Goal: Task Accomplishment & Management: Manage account settings

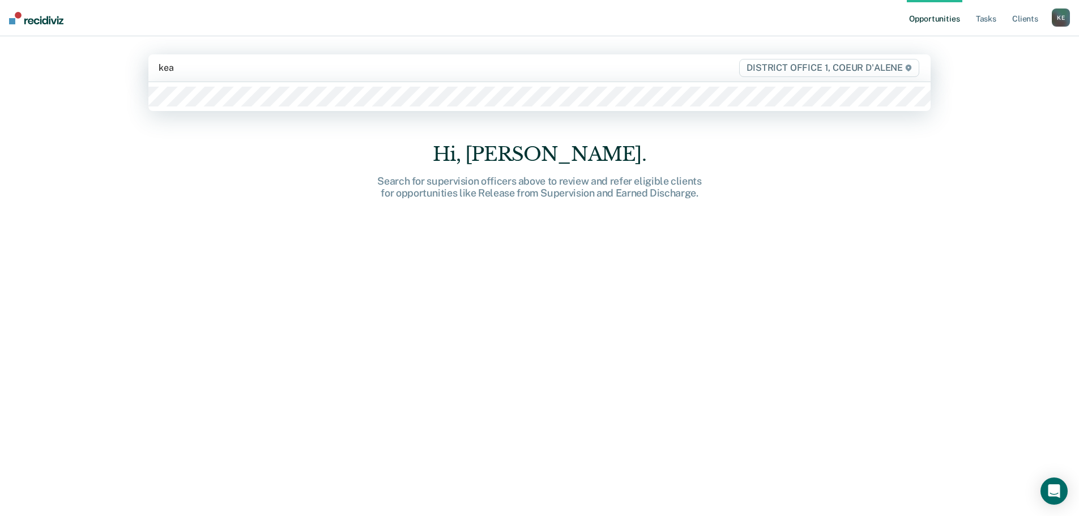
type input "keat"
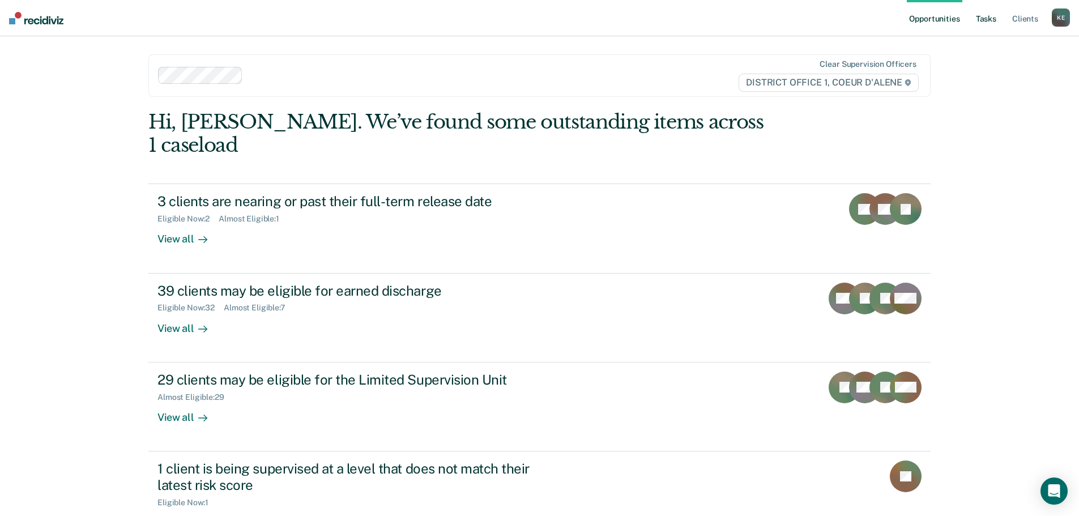
click at [982, 23] on link "Tasks" at bounding box center [986, 18] width 25 height 36
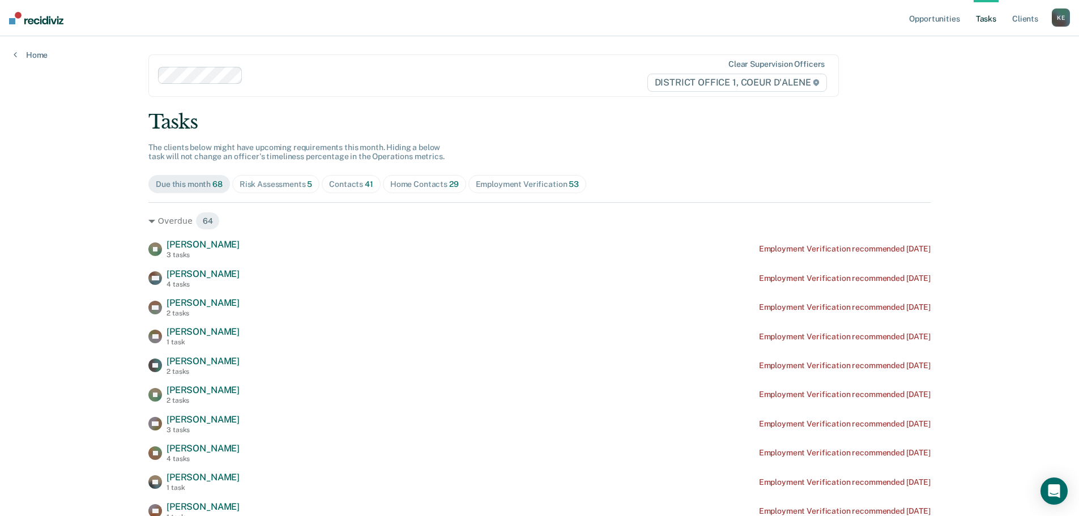
click at [279, 185] on div "Risk Assessments 5" at bounding box center [276, 185] width 73 height 10
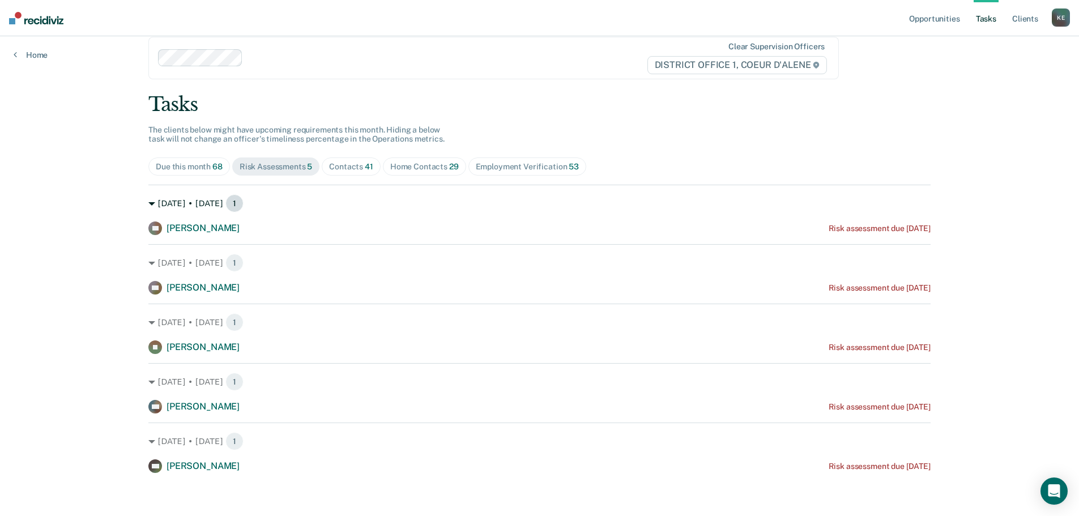
scroll to position [20, 0]
click at [360, 164] on div "Contacts 41" at bounding box center [351, 165] width 44 height 10
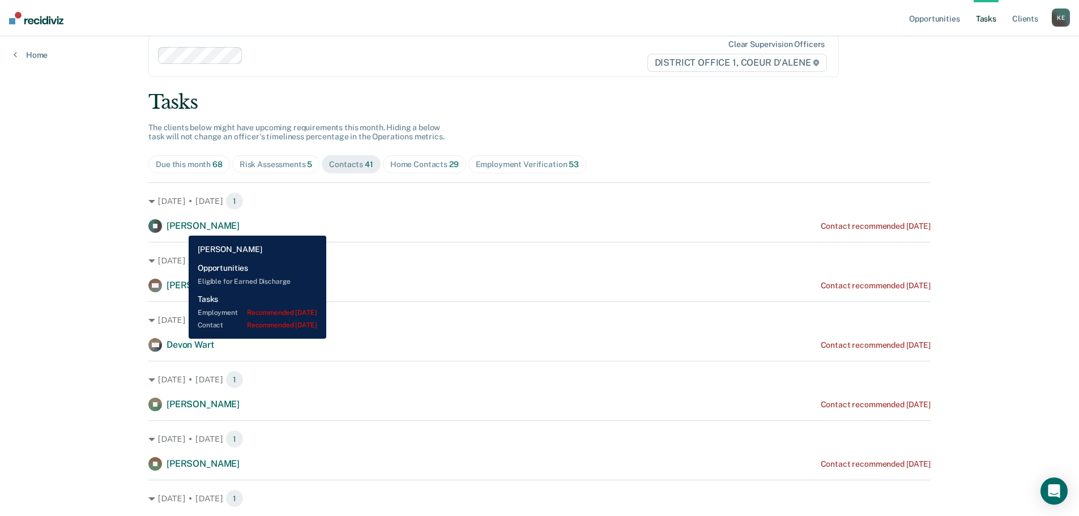
click at [180, 227] on span "[PERSON_NAME]" at bounding box center [203, 225] width 73 height 11
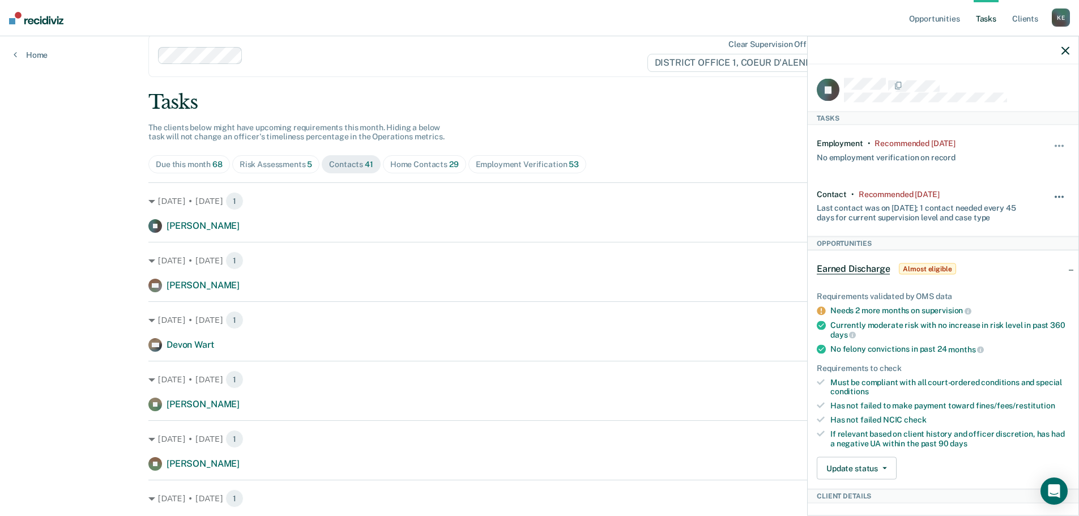
click at [1051, 194] on button "button" at bounding box center [1060, 202] width 19 height 18
click at [1005, 289] on button "90 days" at bounding box center [1029, 287] width 82 height 18
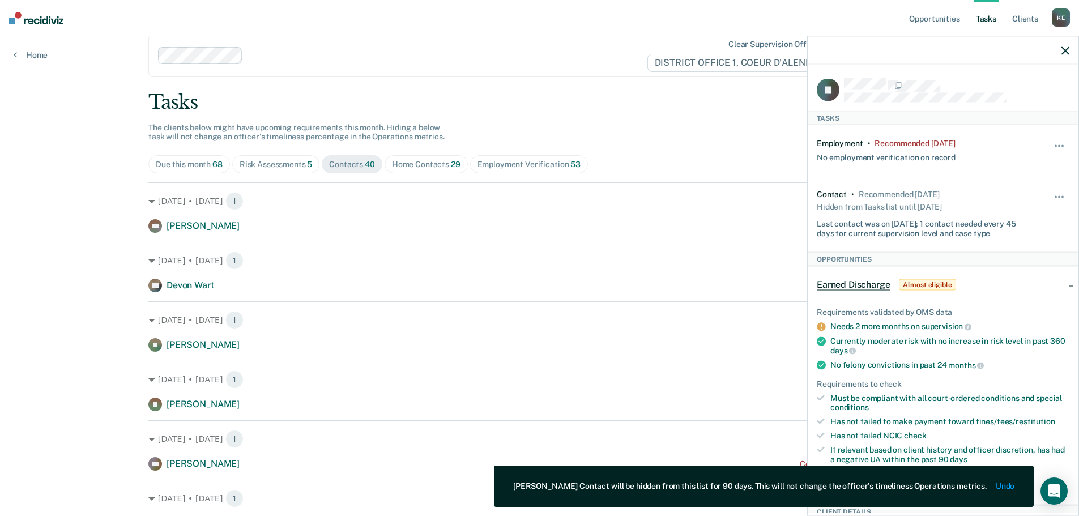
click at [1066, 50] on icon "button" at bounding box center [1066, 50] width 8 height 8
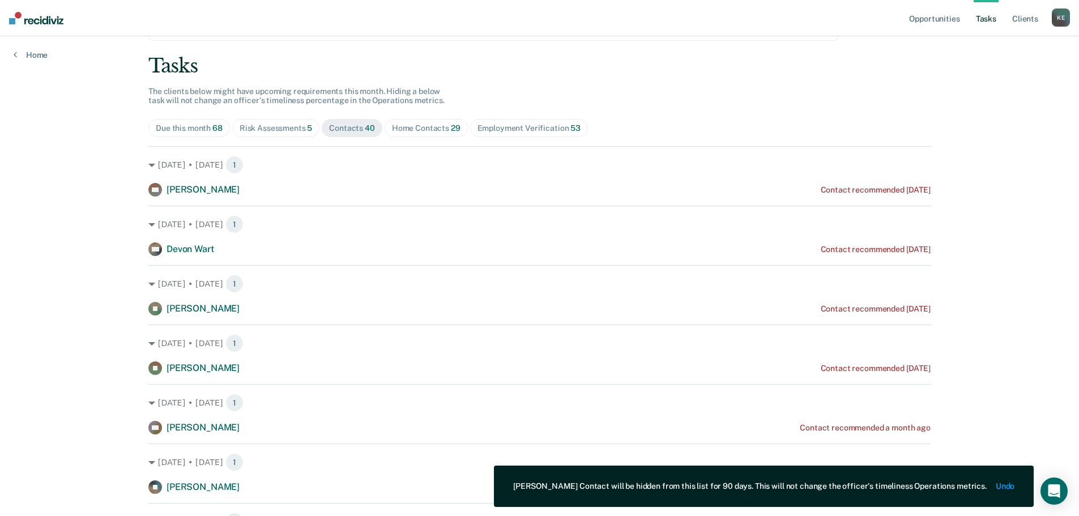
scroll to position [76, 0]
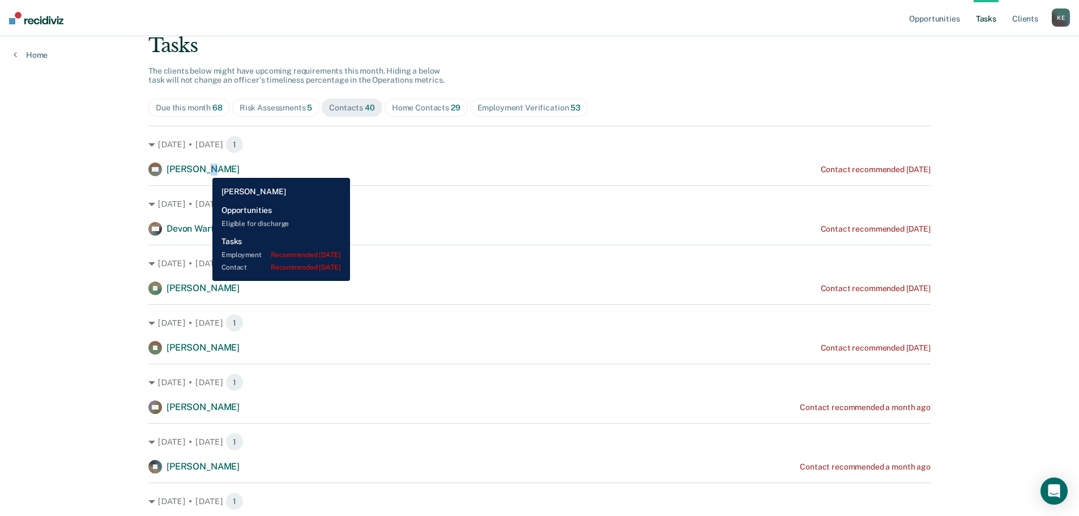
click at [203, 169] on span "[PERSON_NAME]" at bounding box center [203, 169] width 73 height 11
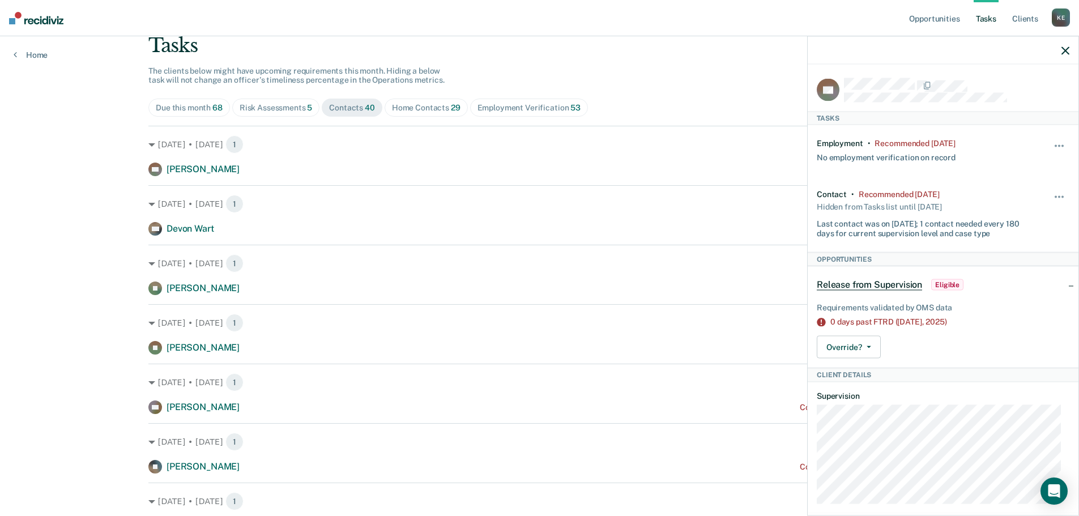
click at [1056, 191] on div "Hide from tasks list for... 7 days 30 days 90 days" at bounding box center [1060, 213] width 19 height 49
click at [1051, 193] on button "button" at bounding box center [1060, 202] width 19 height 18
click at [990, 282] on button "90 days" at bounding box center [1029, 287] width 82 height 18
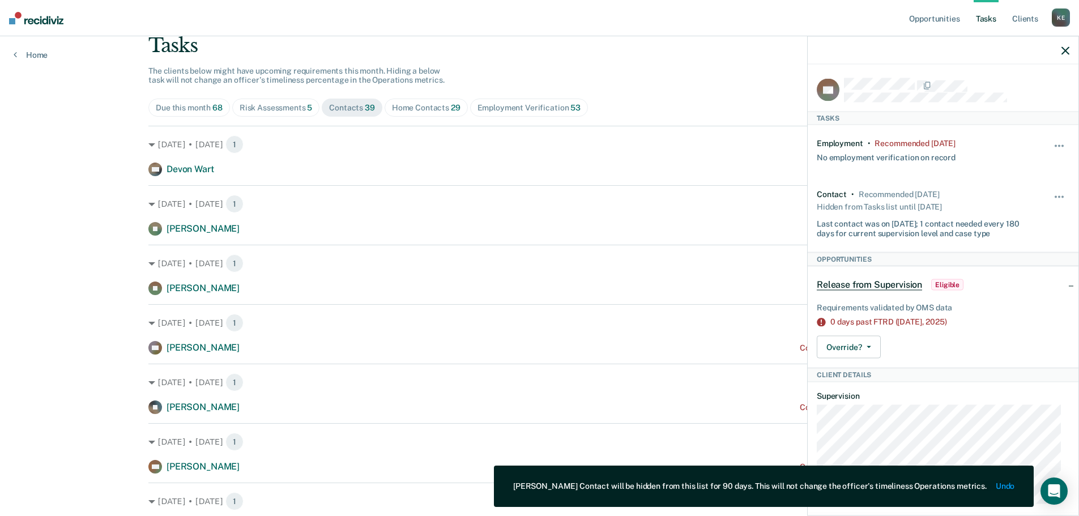
click at [1062, 50] on icon "button" at bounding box center [1066, 50] width 8 height 8
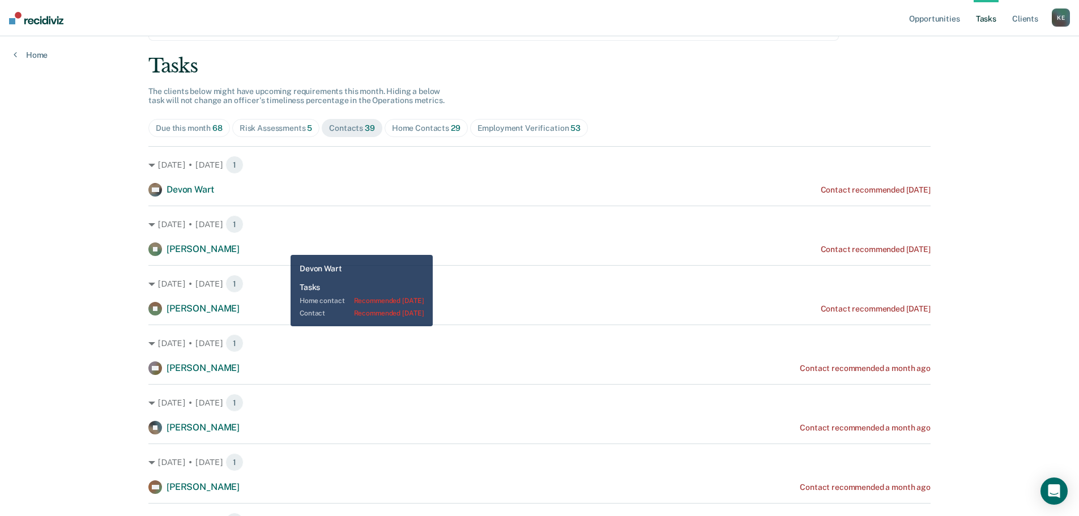
scroll to position [57, 0]
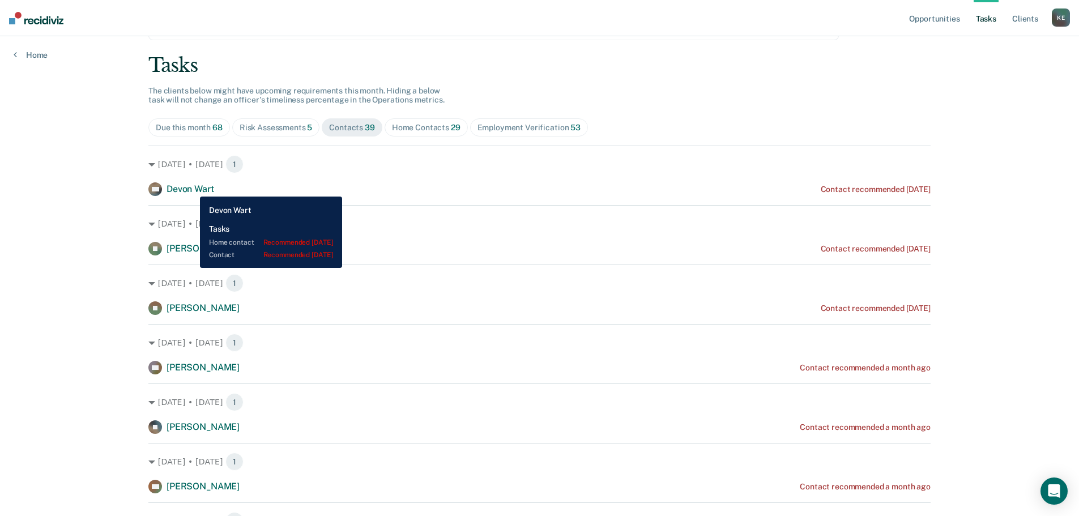
click at [192, 188] on span "Devon Wart" at bounding box center [190, 189] width 47 height 11
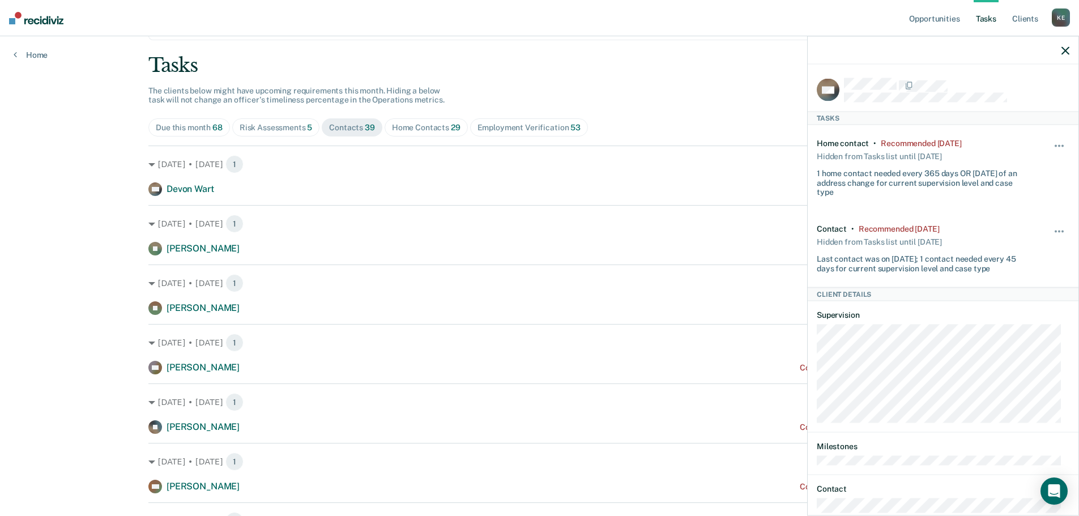
click at [303, 135] on span "Risk Assessments 5" at bounding box center [276, 127] width 88 height 18
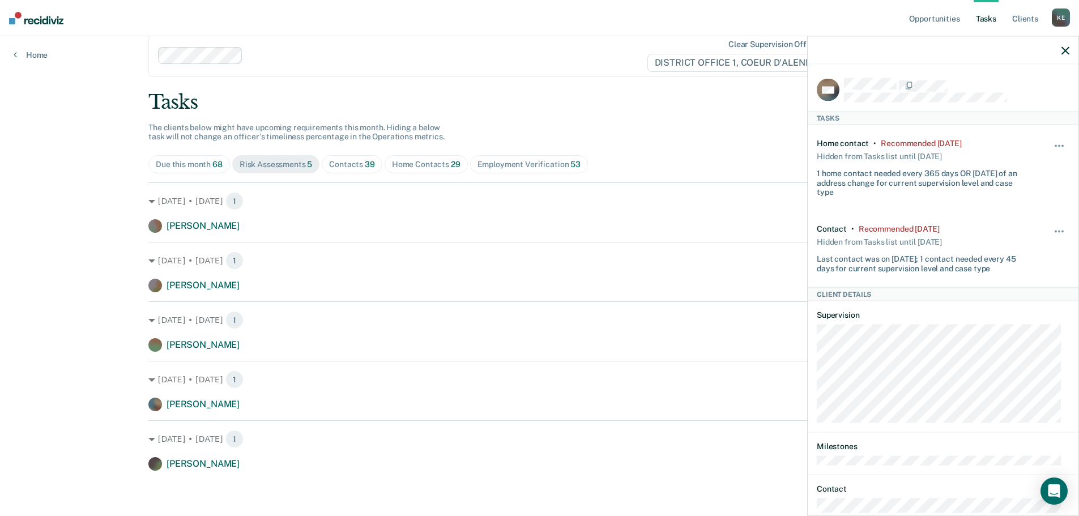
scroll to position [20, 0]
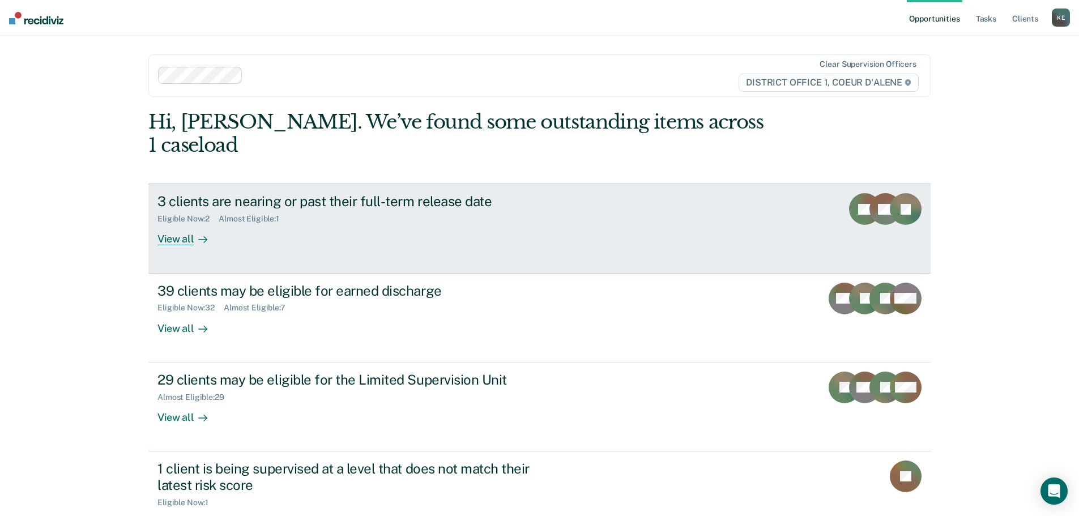
click at [160, 224] on div "View all" at bounding box center [189, 235] width 63 height 22
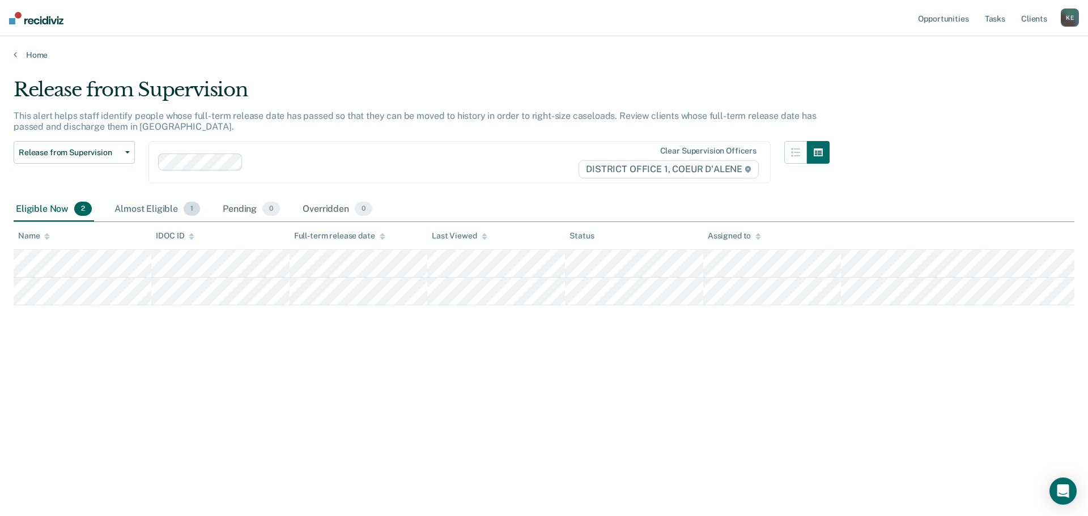
click at [147, 207] on div "Almost Eligible 1" at bounding box center [157, 209] width 90 height 25
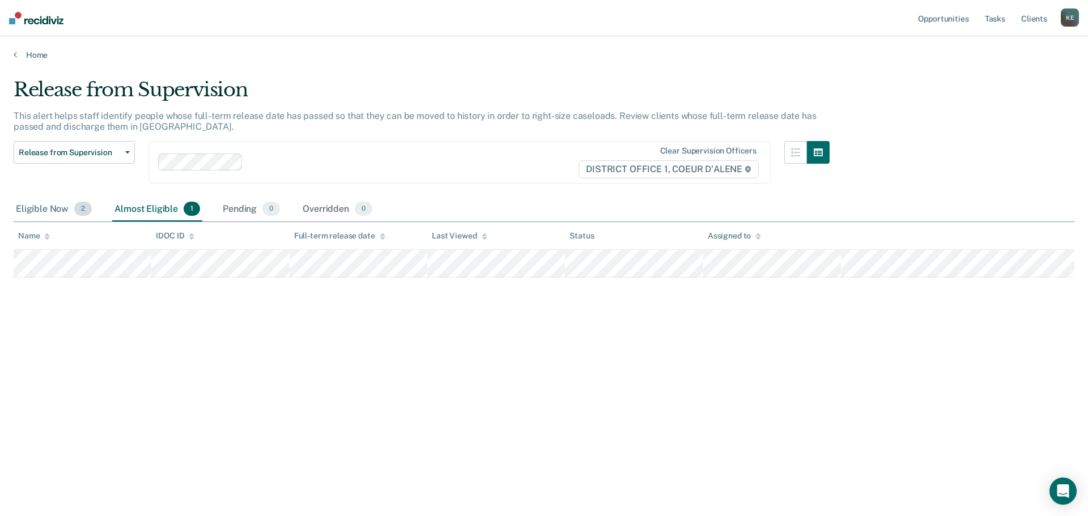
click at [41, 205] on div "Eligible Now 2" at bounding box center [54, 209] width 80 height 25
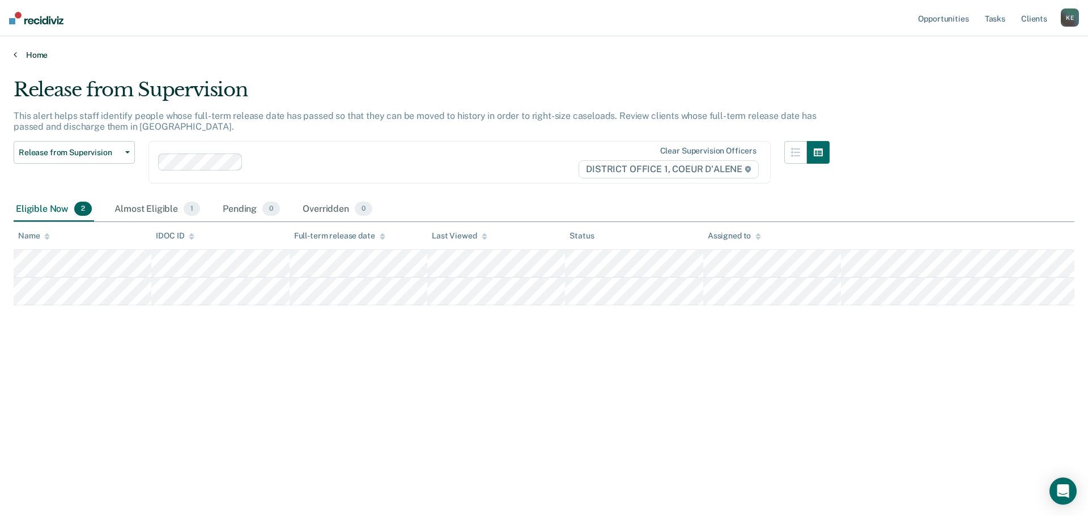
click at [16, 55] on icon at bounding box center [15, 54] width 3 height 9
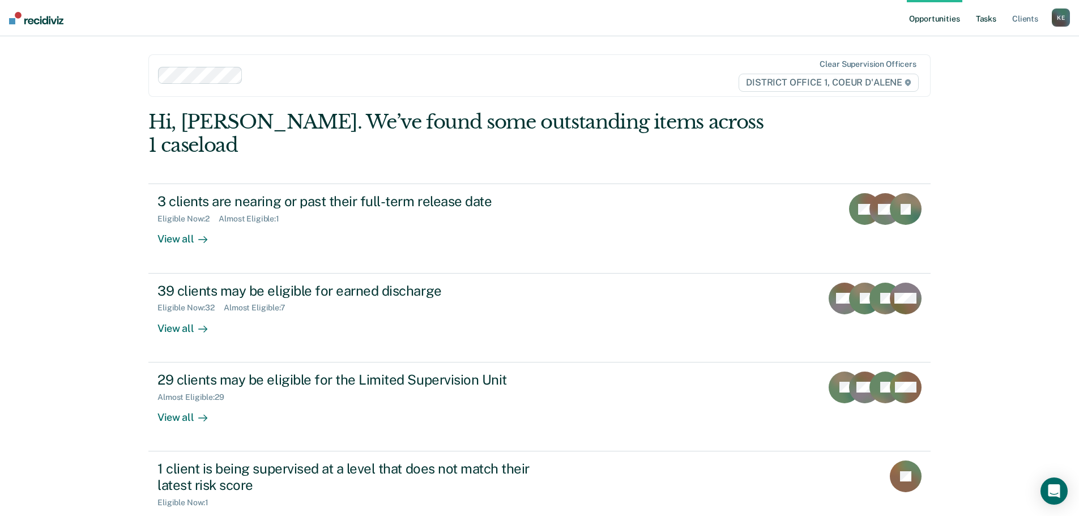
click at [988, 15] on link "Tasks" at bounding box center [986, 18] width 25 height 36
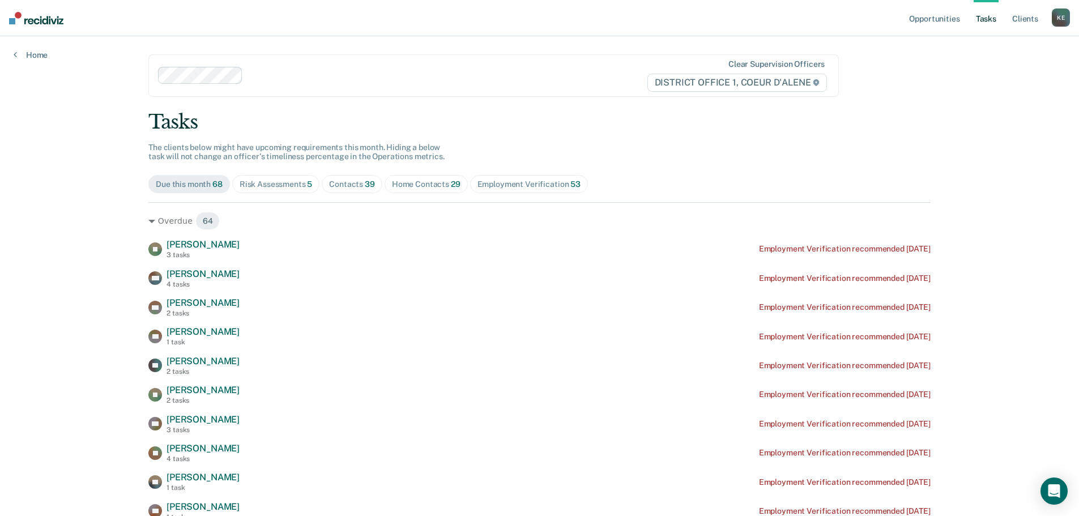
click at [340, 183] on div "Contacts 39" at bounding box center [352, 185] width 46 height 10
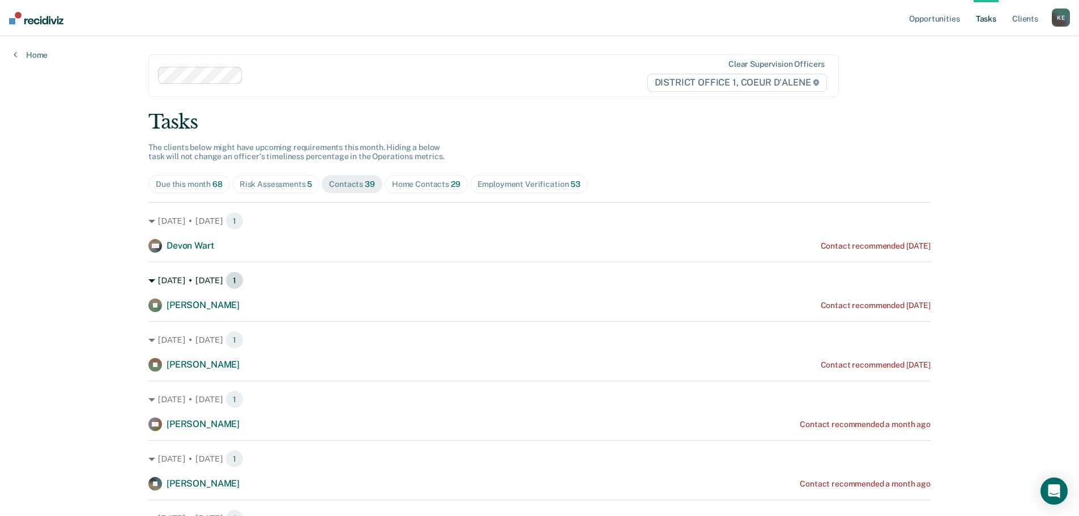
scroll to position [57, 0]
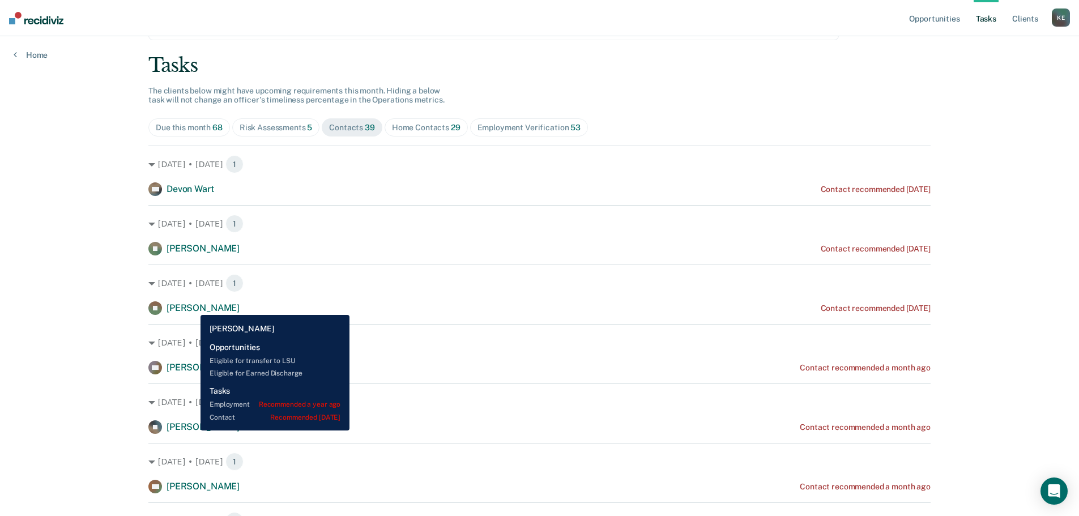
click at [192, 307] on span "[PERSON_NAME]" at bounding box center [203, 308] width 73 height 11
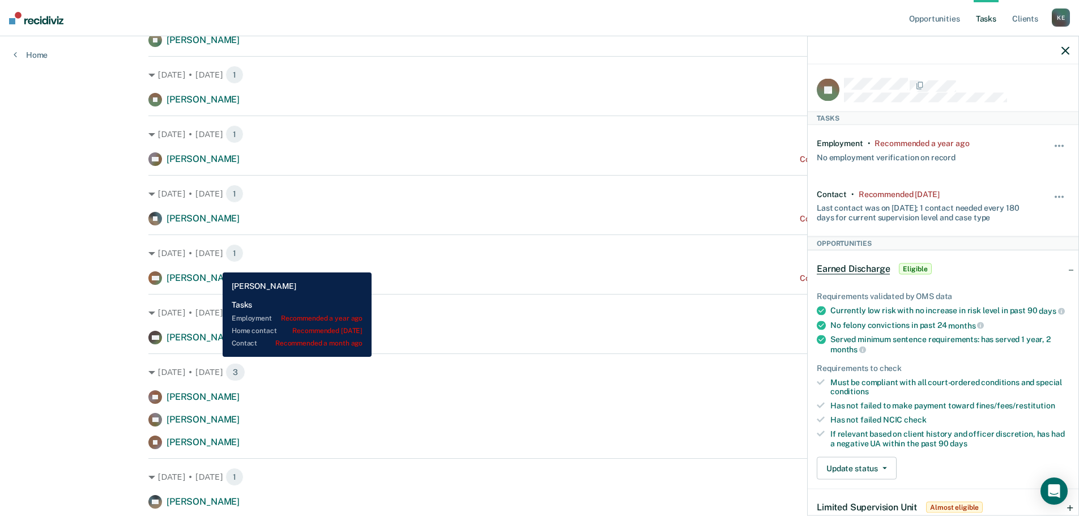
scroll to position [283, 0]
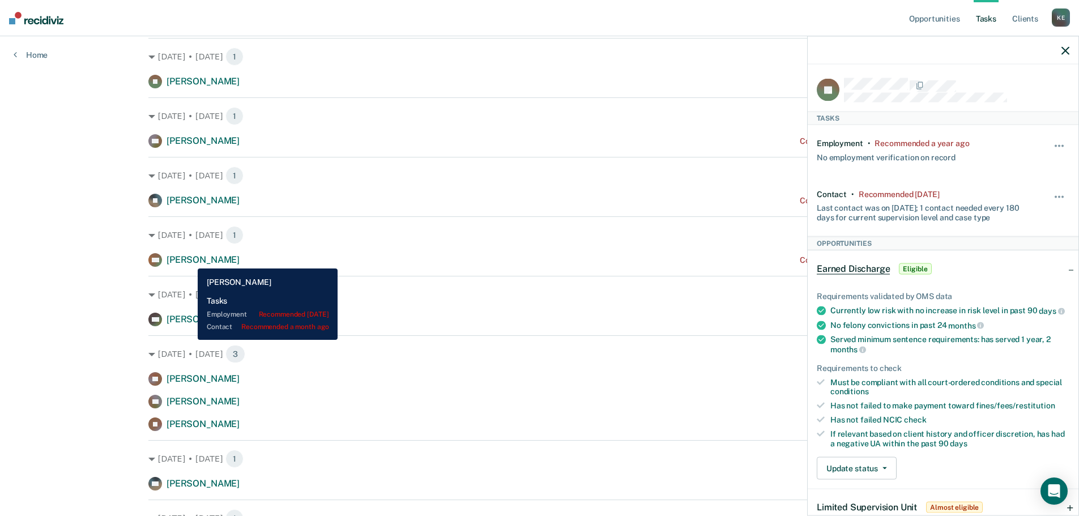
drag, startPoint x: 189, startPoint y: 260, endPoint x: 223, endPoint y: 261, distance: 34.0
click at [189, 260] on span "[PERSON_NAME]" at bounding box center [203, 259] width 73 height 11
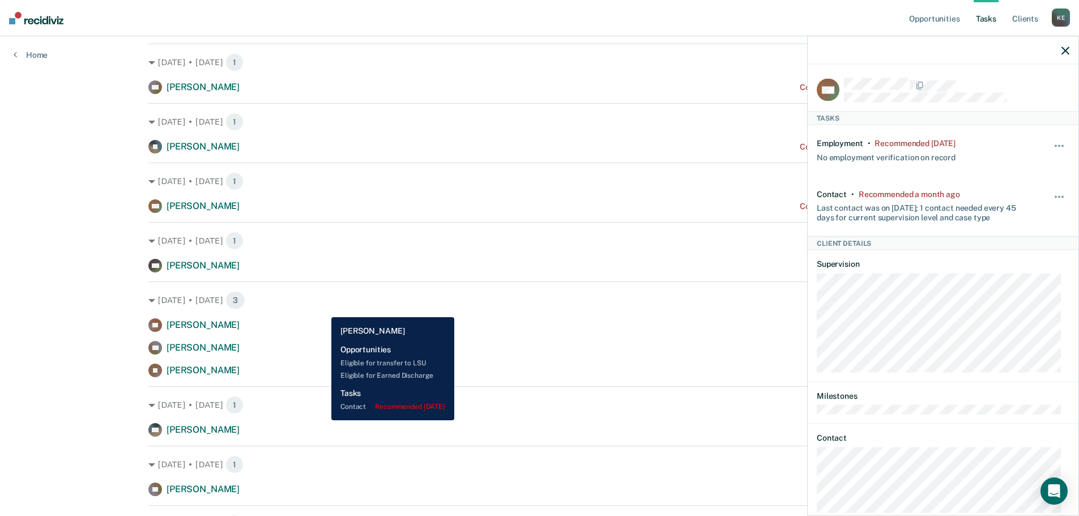
scroll to position [397, 0]
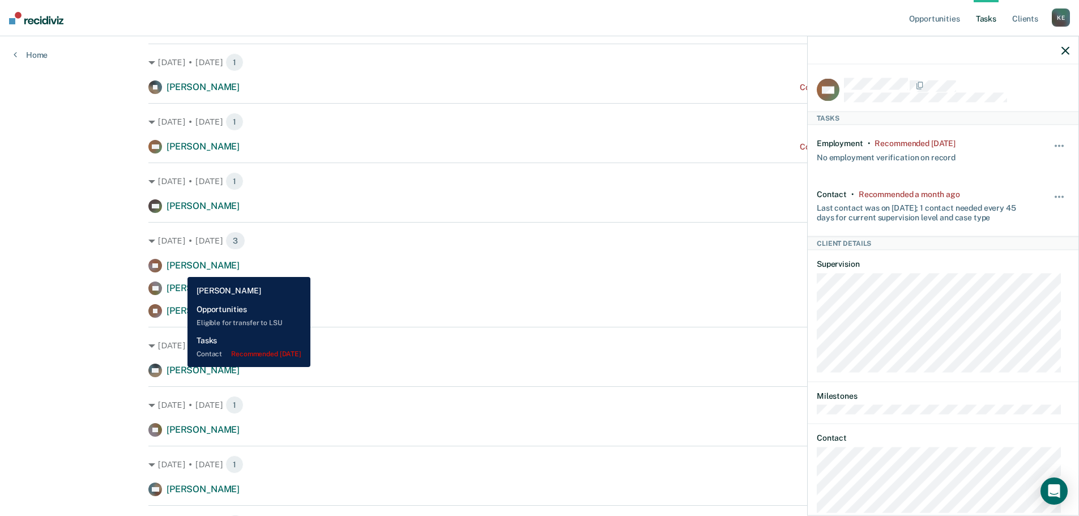
click at [179, 269] on span "[PERSON_NAME]" at bounding box center [203, 265] width 73 height 11
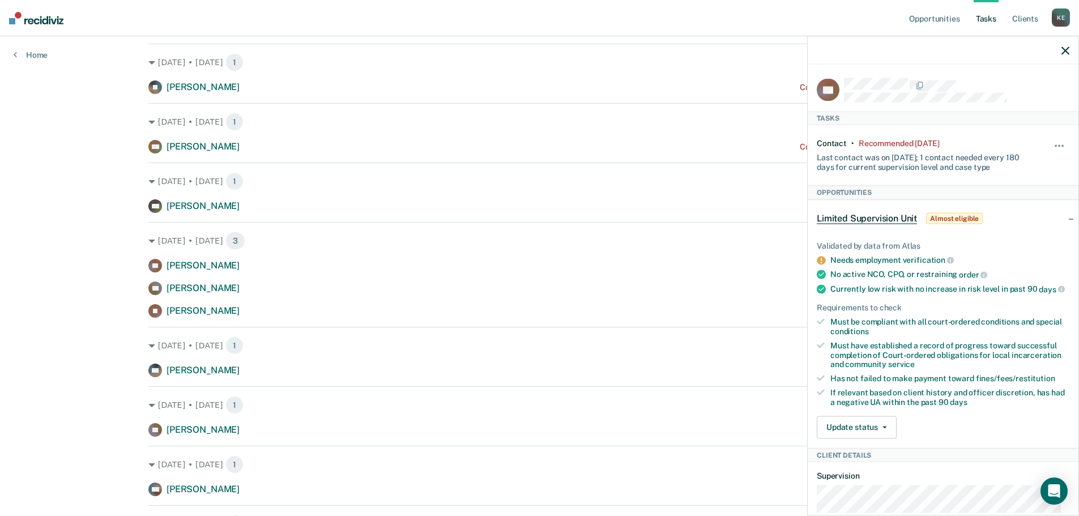
click at [1064, 52] on icon "button" at bounding box center [1066, 50] width 8 height 8
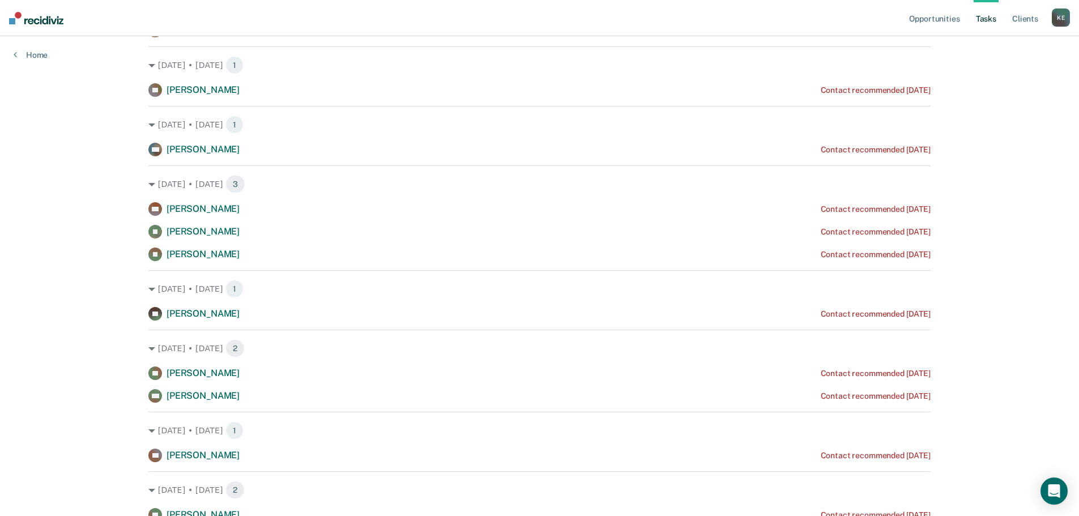
scroll to position [793, 0]
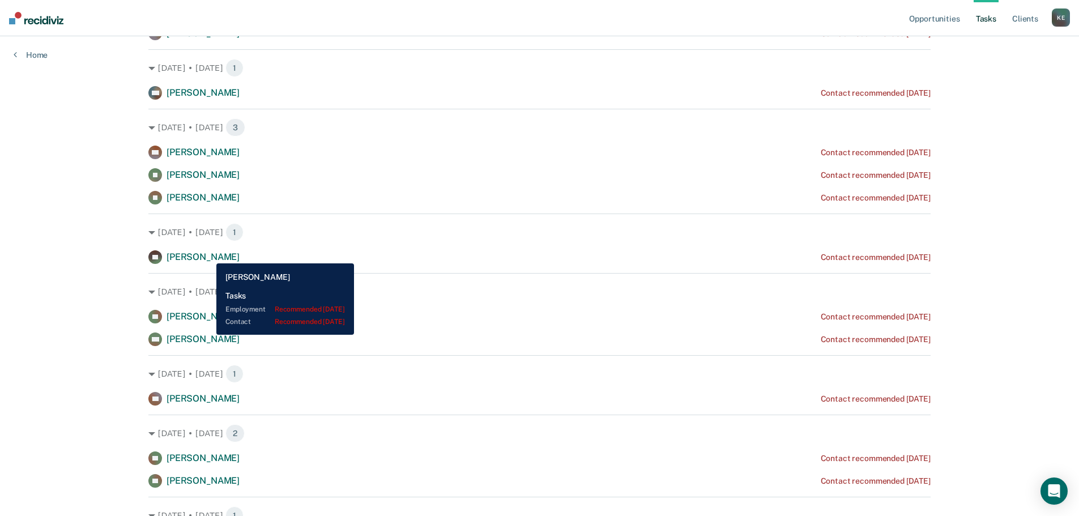
click at [208, 255] on span "[PERSON_NAME]" at bounding box center [203, 257] width 73 height 11
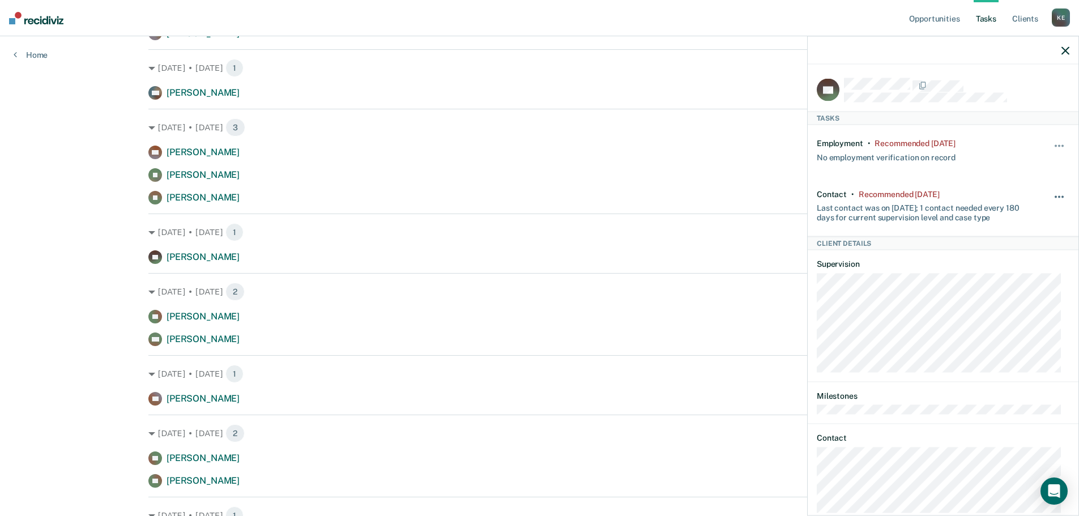
click at [1051, 198] on button "button" at bounding box center [1060, 202] width 19 height 18
click at [1011, 287] on button "90 days" at bounding box center [1029, 287] width 82 height 18
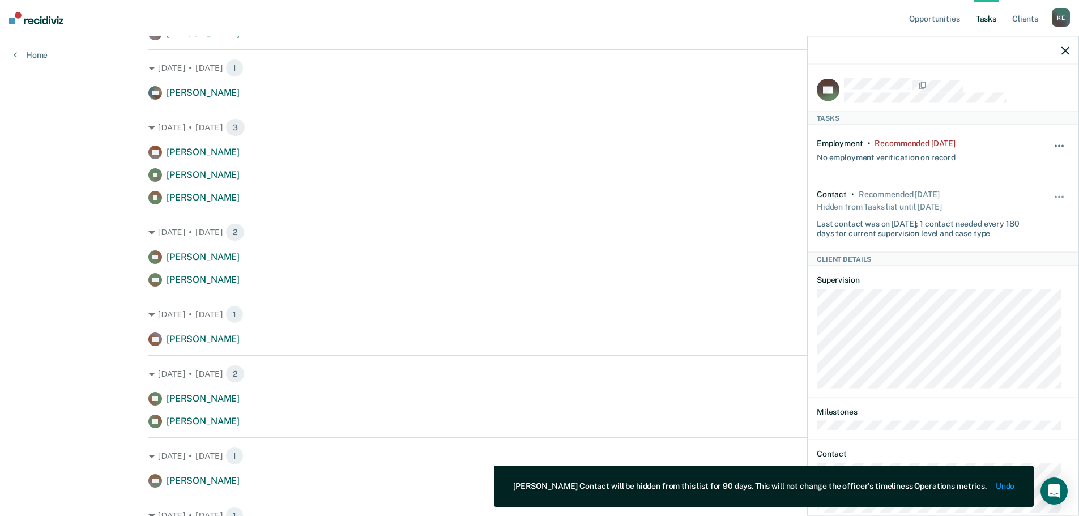
click at [1051, 144] on button "button" at bounding box center [1060, 152] width 19 height 18
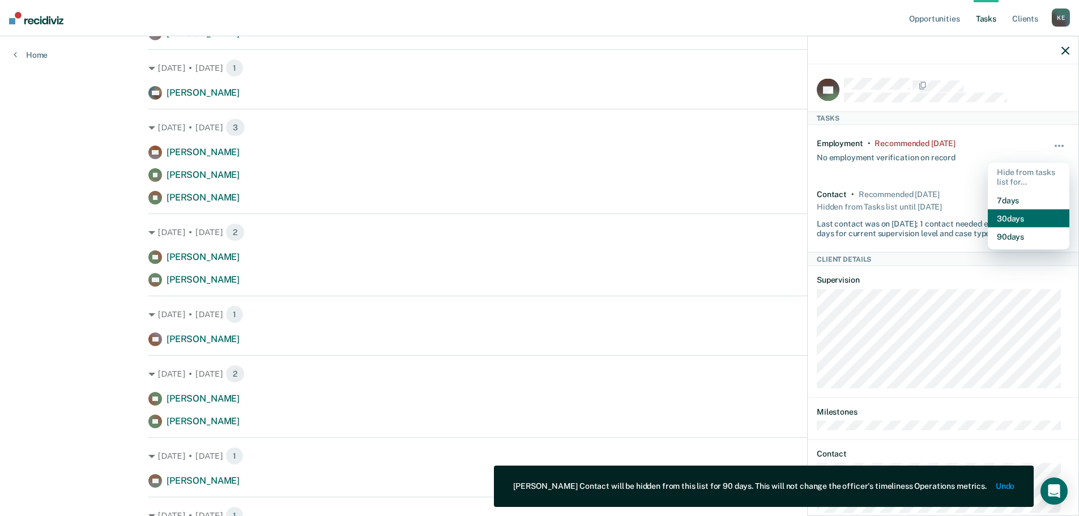
click at [1018, 223] on button "30 days" at bounding box center [1029, 218] width 82 height 18
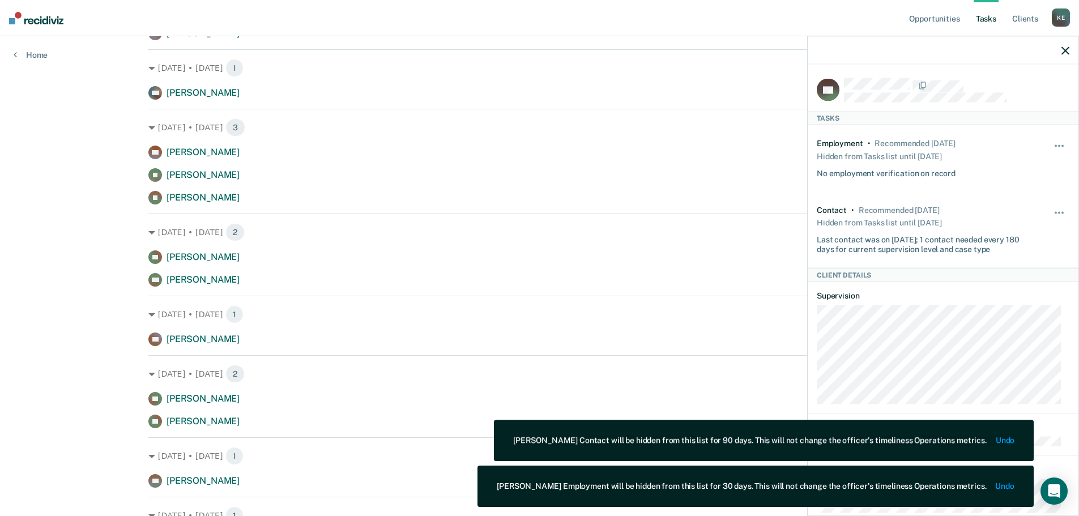
click at [1065, 46] on button "button" at bounding box center [1066, 50] width 8 height 10
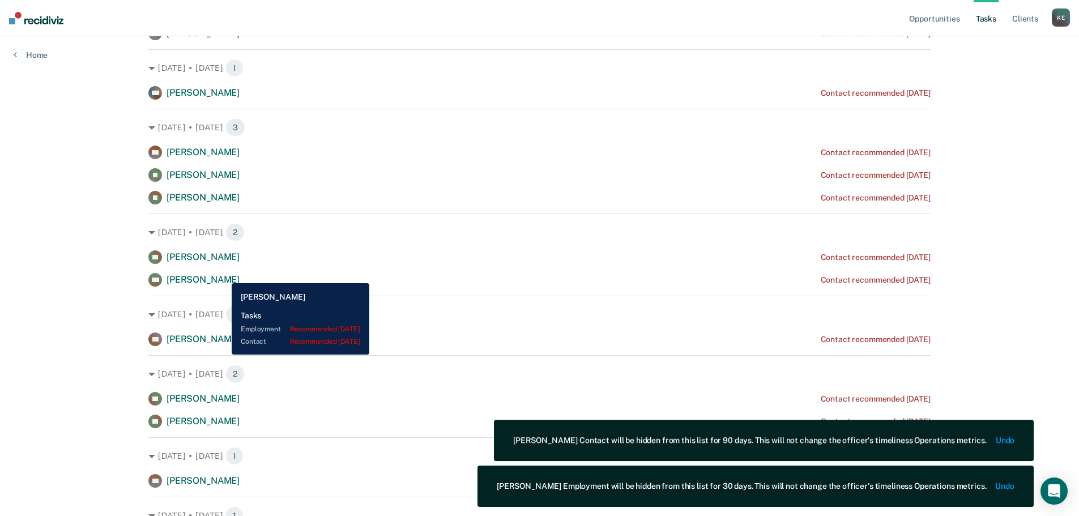
scroll to position [850, 0]
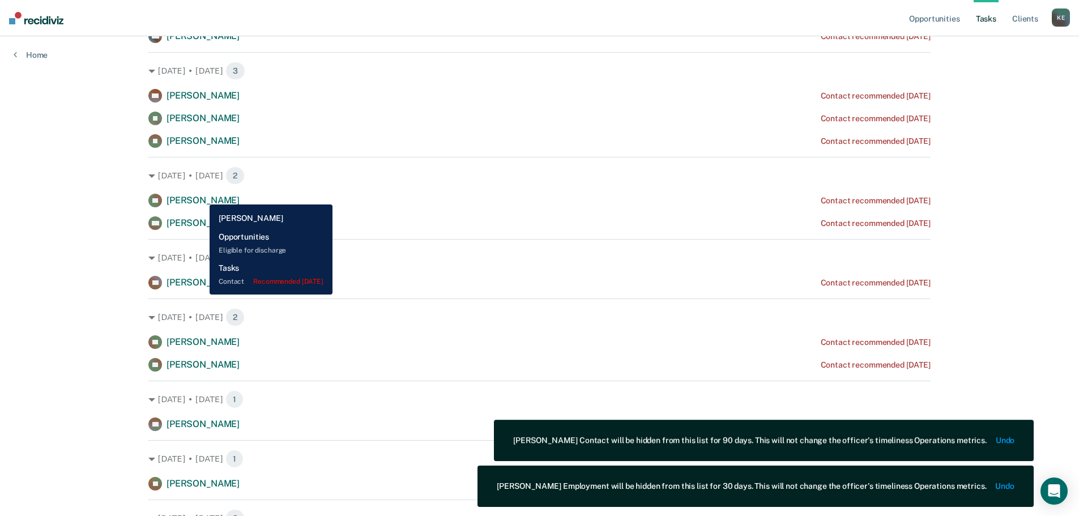
click at [201, 197] on span "[PERSON_NAME]" at bounding box center [203, 200] width 73 height 11
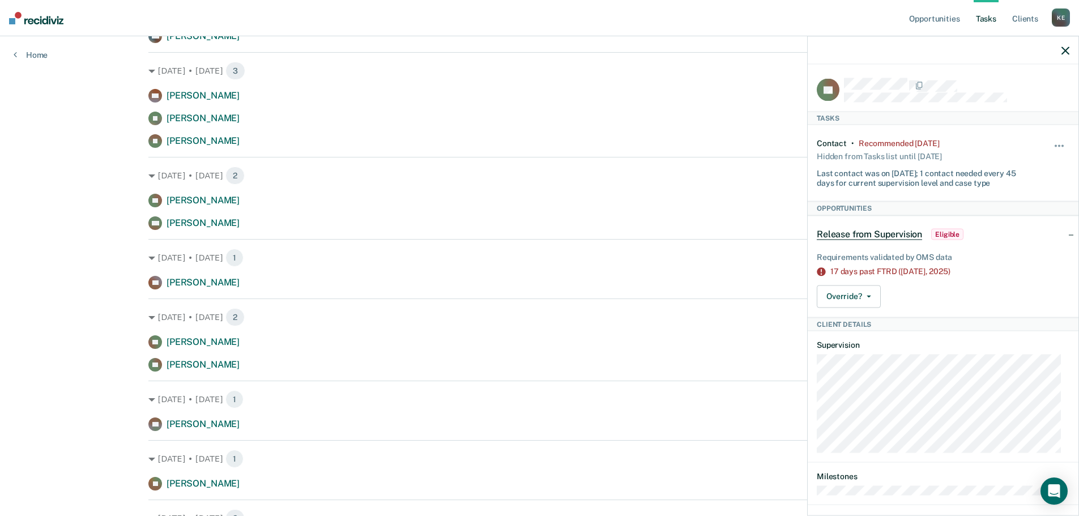
click at [1062, 231] on div "Release from Supervision Eligible" at bounding box center [943, 234] width 271 height 36
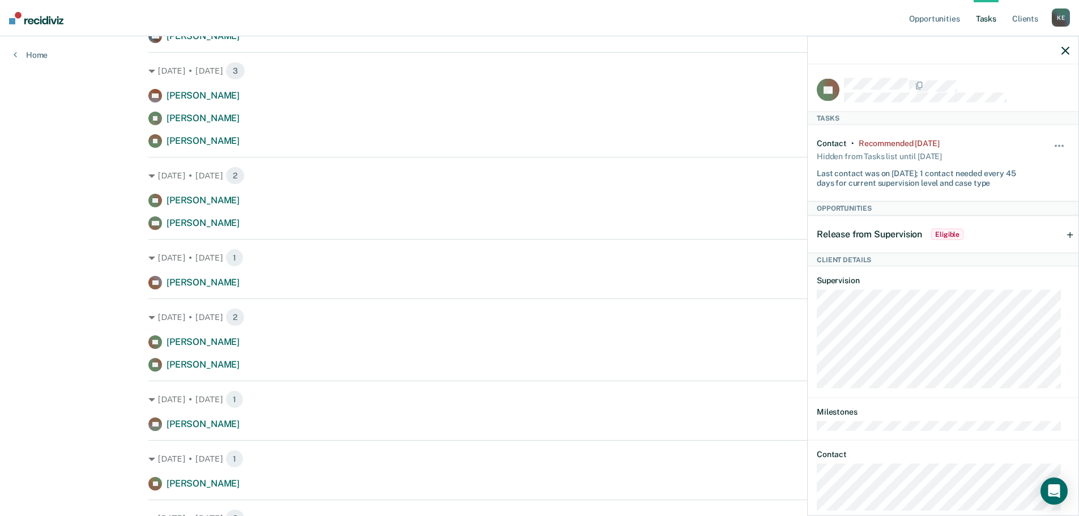
click at [1062, 231] on div "Release from Supervision Eligible" at bounding box center [943, 234] width 271 height 36
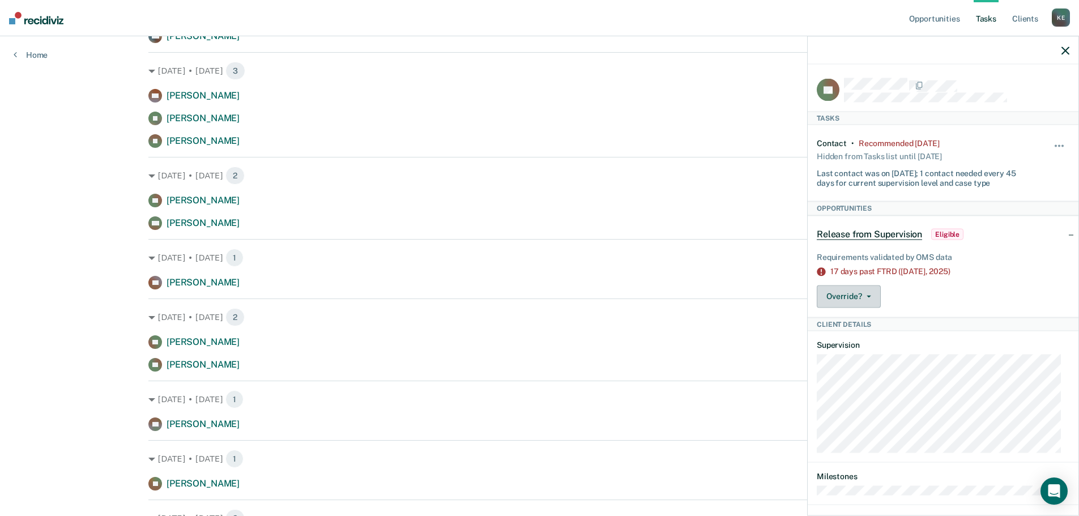
click at [840, 296] on button "Override?" at bounding box center [849, 296] width 64 height 23
click at [864, 339] on button "[PERSON_NAME]" at bounding box center [871, 342] width 109 height 18
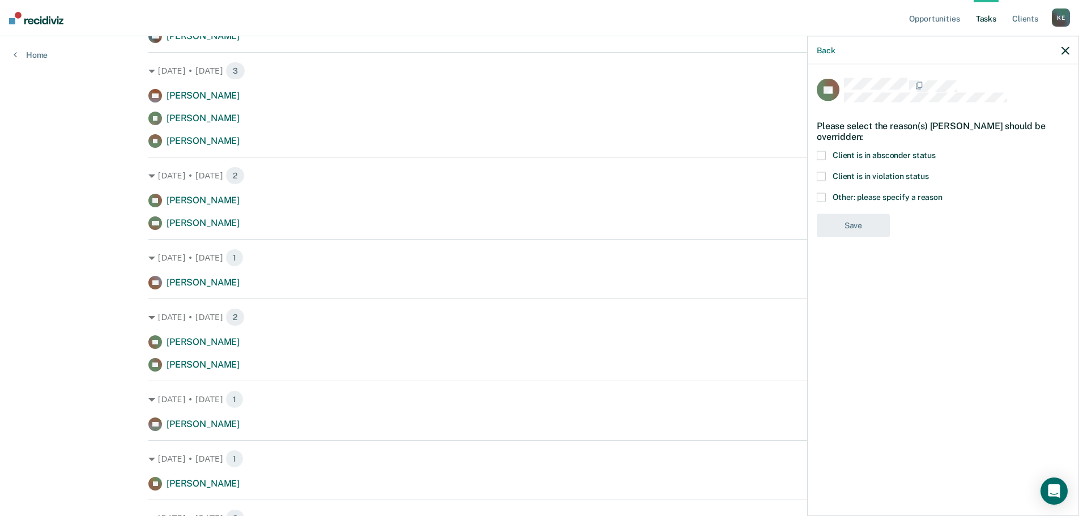
click at [825, 198] on span at bounding box center [821, 197] width 9 height 9
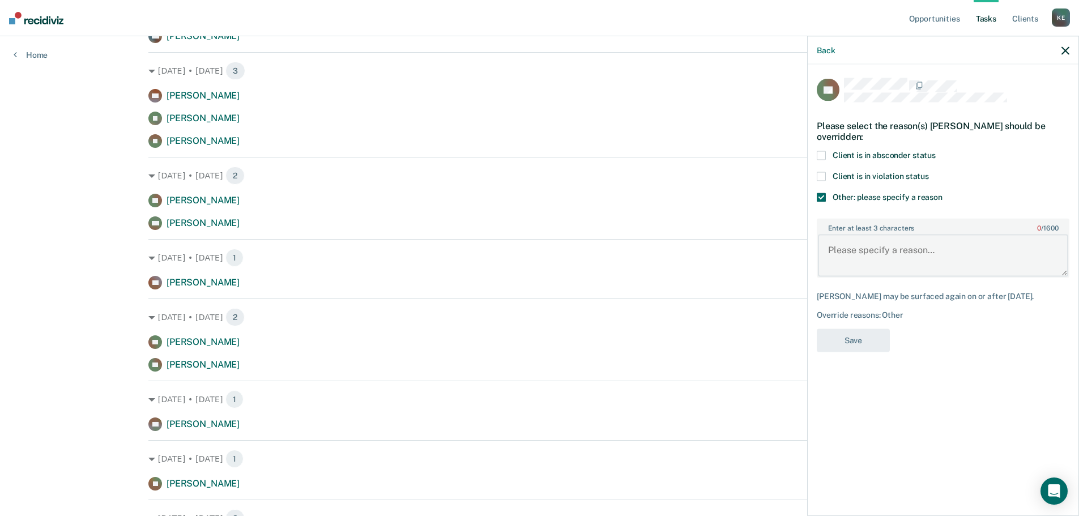
click at [894, 257] on textarea "Enter at least 3 characters 0 / 1600" at bounding box center [943, 256] width 250 height 42
type textarea "Off Probation"
click at [857, 343] on button "Save" at bounding box center [853, 340] width 73 height 23
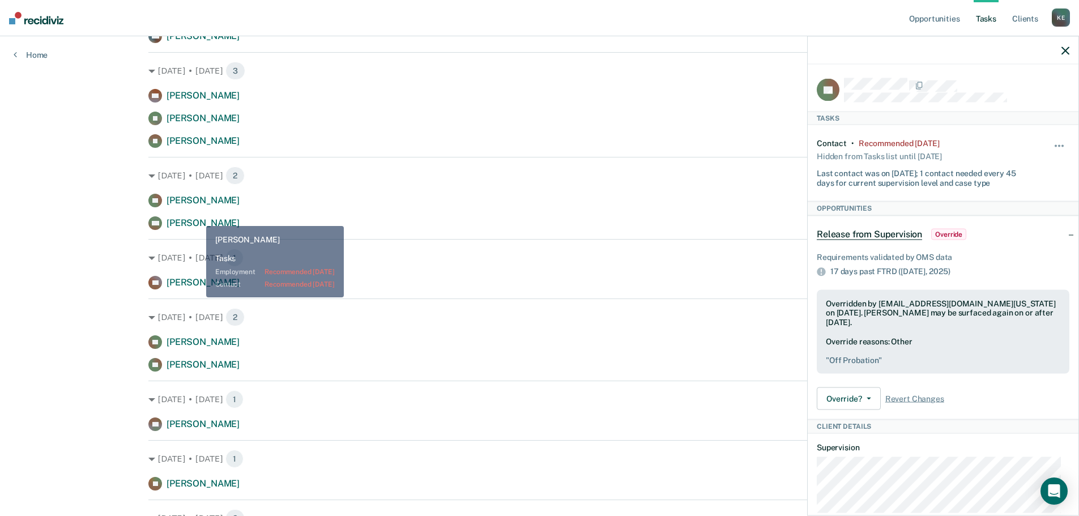
click at [207, 205] on span "[PERSON_NAME]" at bounding box center [203, 200] width 73 height 11
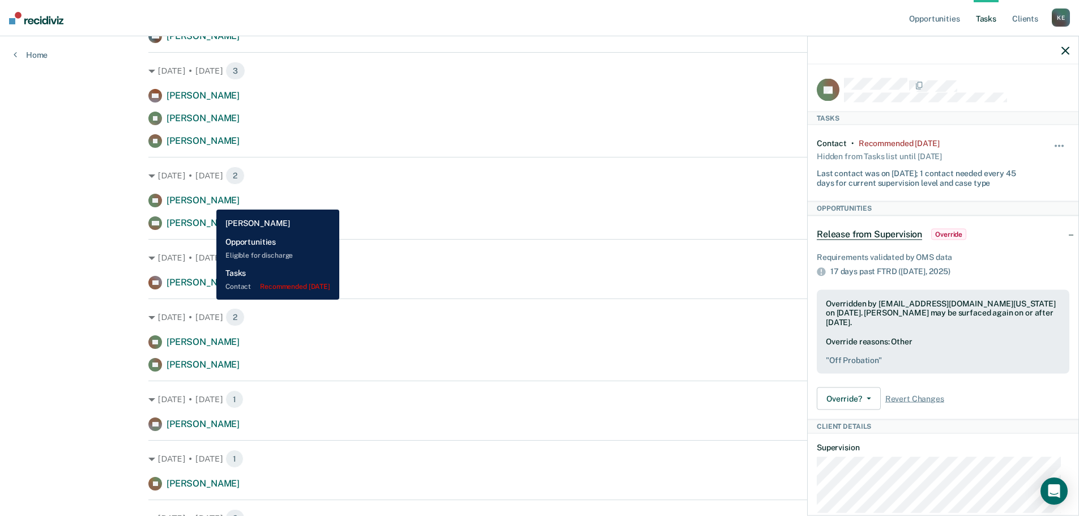
click at [208, 201] on span "[PERSON_NAME]" at bounding box center [203, 200] width 73 height 11
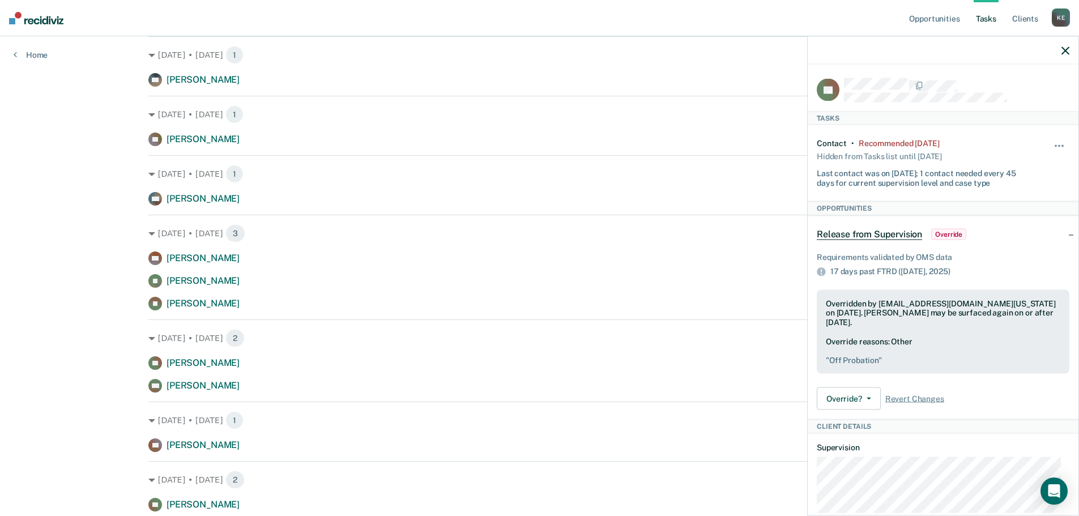
scroll to position [680, 0]
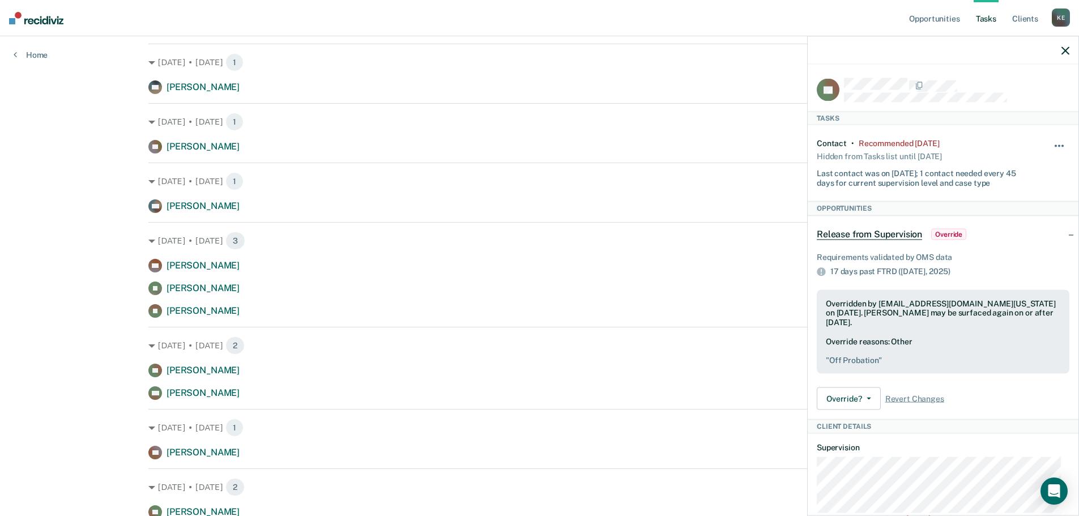
click at [1051, 146] on button "button" at bounding box center [1060, 152] width 19 height 18
click at [1010, 238] on button "90 days" at bounding box center [1029, 236] width 82 height 18
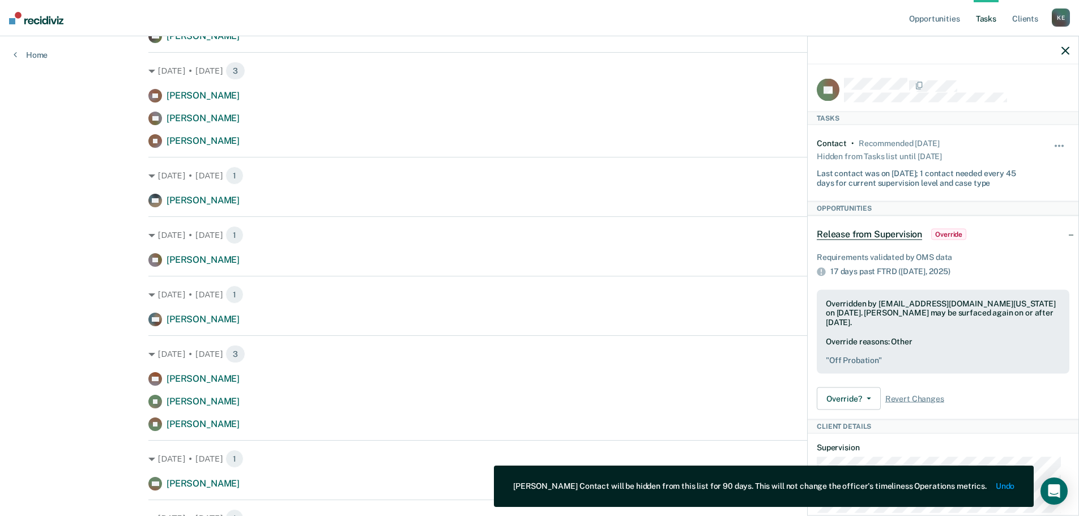
click at [1062, 52] on icon "button" at bounding box center [1066, 50] width 8 height 8
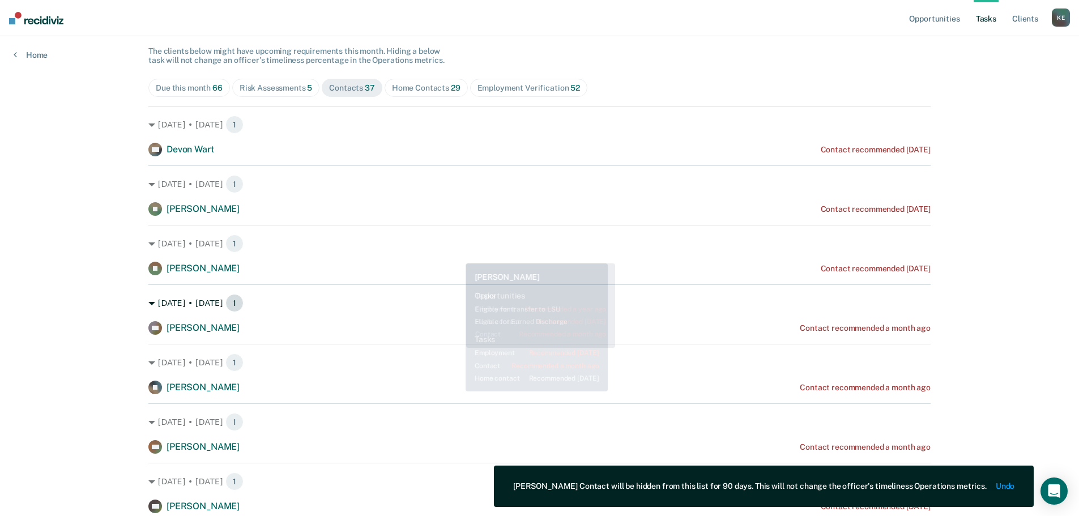
scroll to position [0, 0]
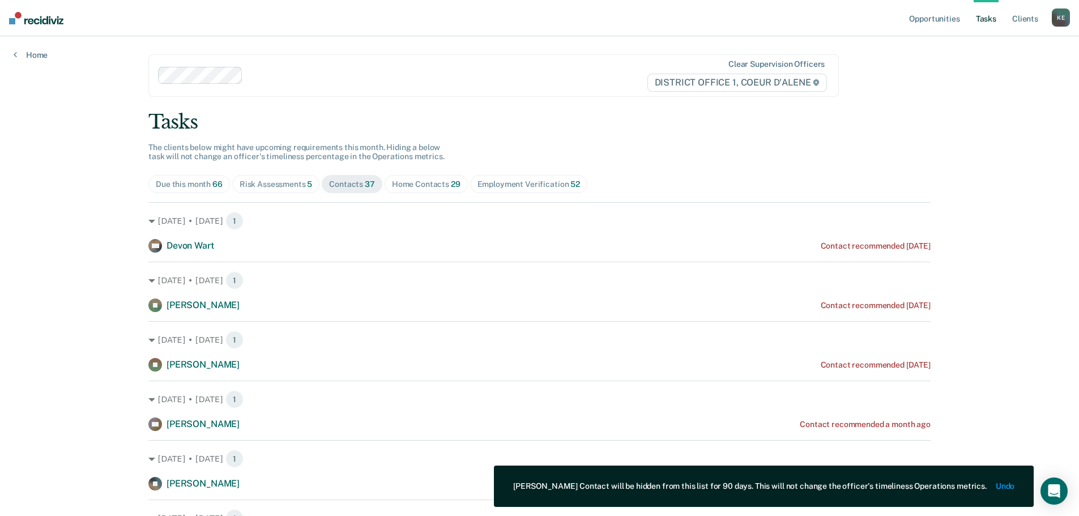
click at [352, 188] on div "Contacts 37" at bounding box center [352, 185] width 46 height 10
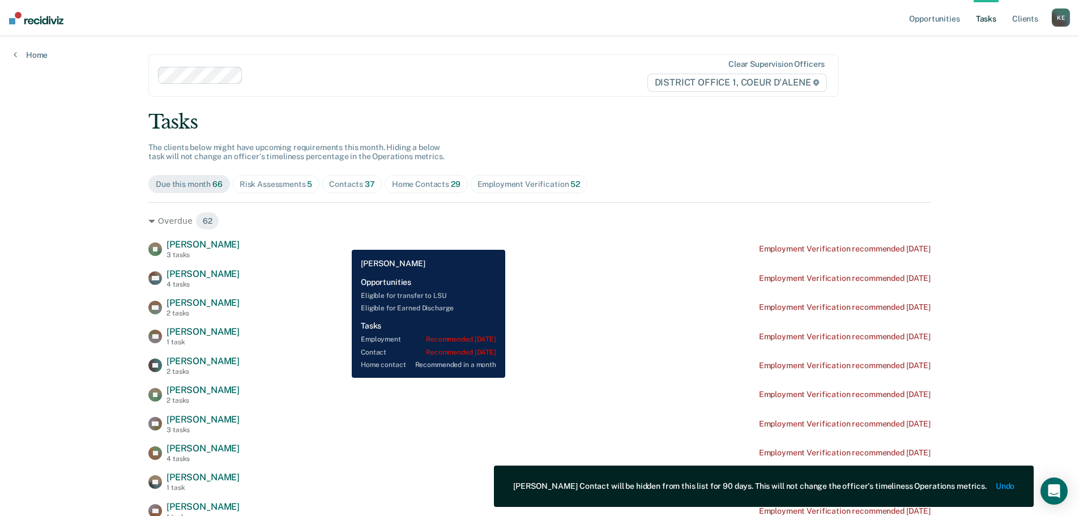
scroll to position [57, 0]
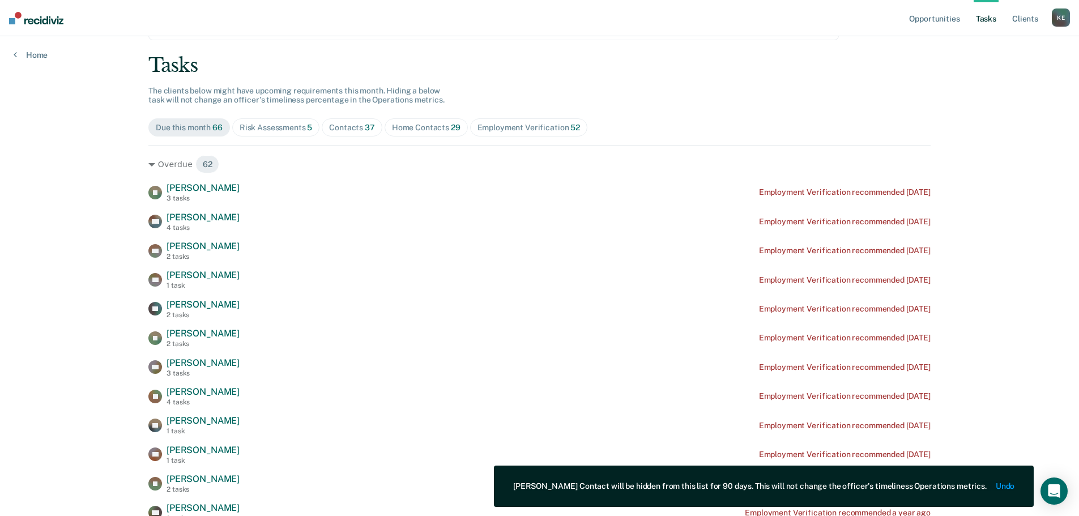
click at [344, 126] on div "Contacts 37" at bounding box center [352, 128] width 46 height 10
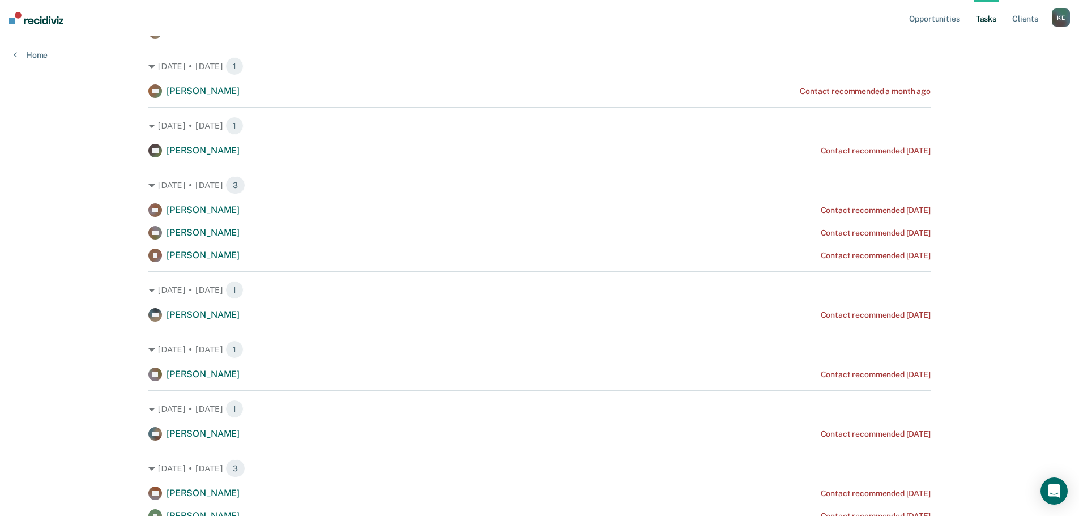
scroll to position [453, 0]
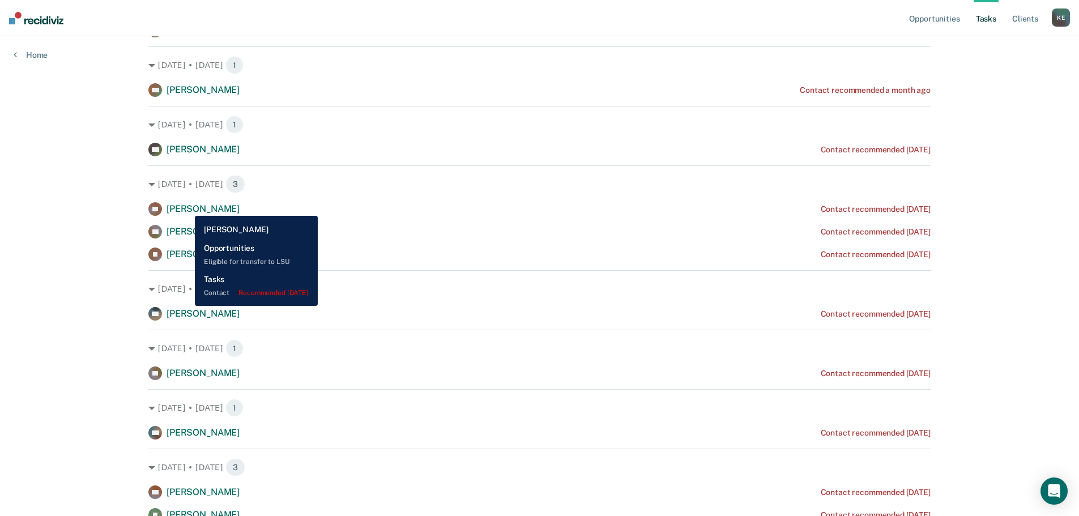
click at [186, 207] on span "[PERSON_NAME]" at bounding box center [203, 208] width 73 height 11
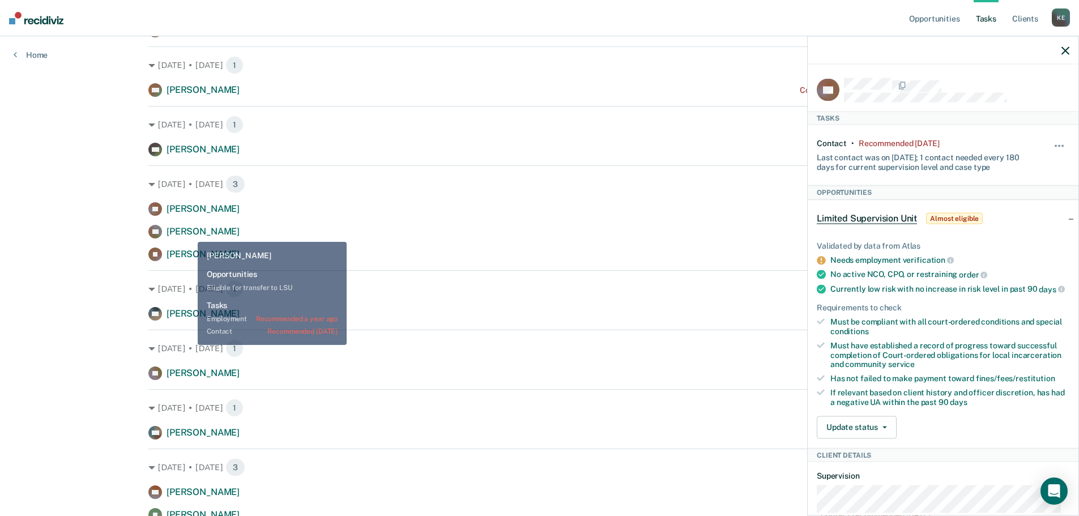
click at [189, 233] on span "[PERSON_NAME]" at bounding box center [203, 231] width 73 height 11
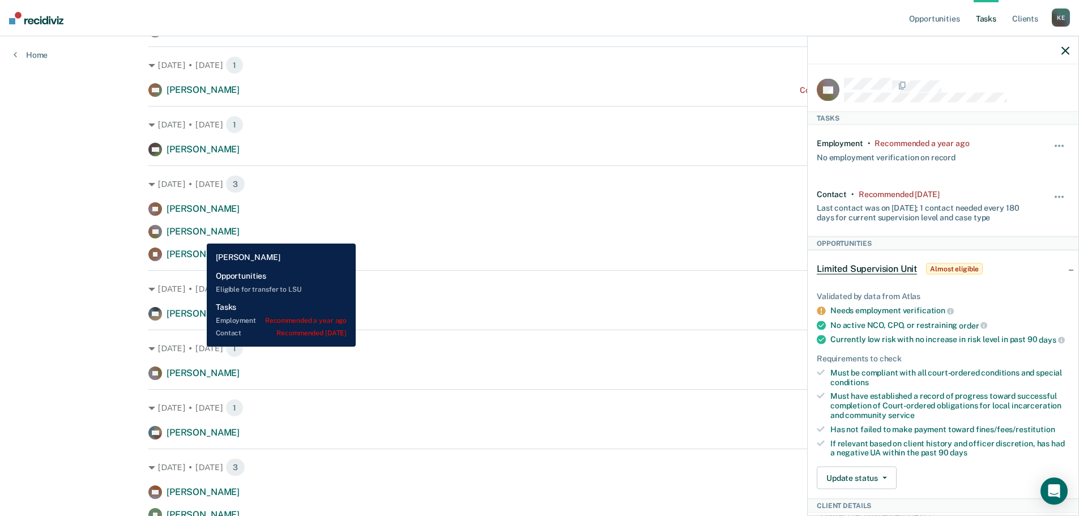
click at [198, 235] on span "[PERSON_NAME]" at bounding box center [203, 231] width 73 height 11
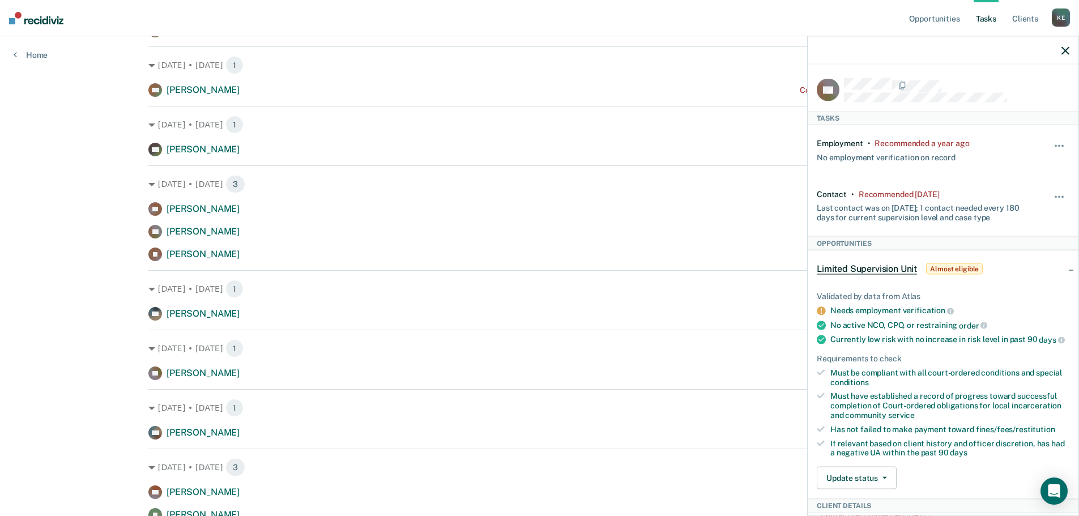
click at [1070, 50] on div at bounding box center [943, 50] width 271 height 28
click at [1063, 50] on icon "button" at bounding box center [1066, 50] width 8 height 8
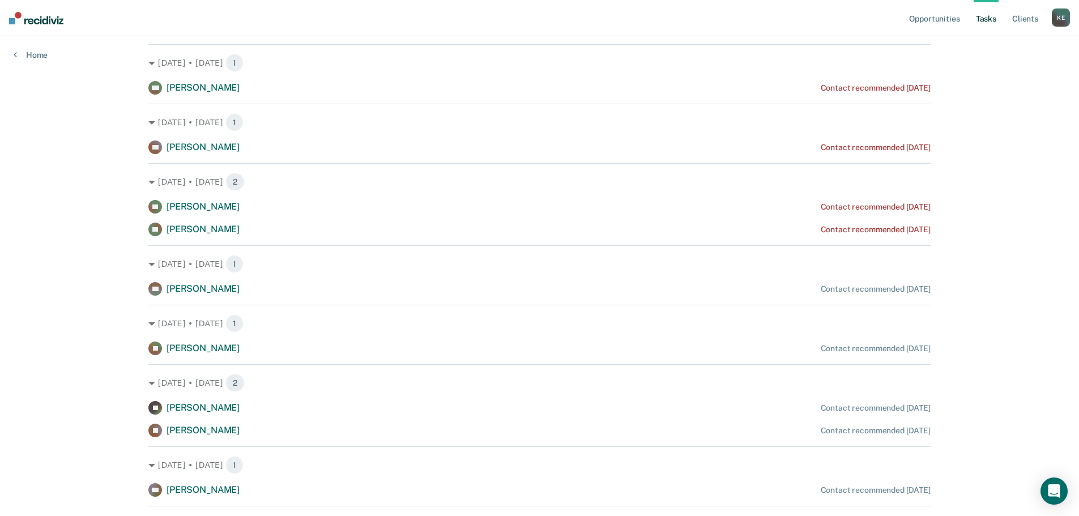
scroll to position [963, 0]
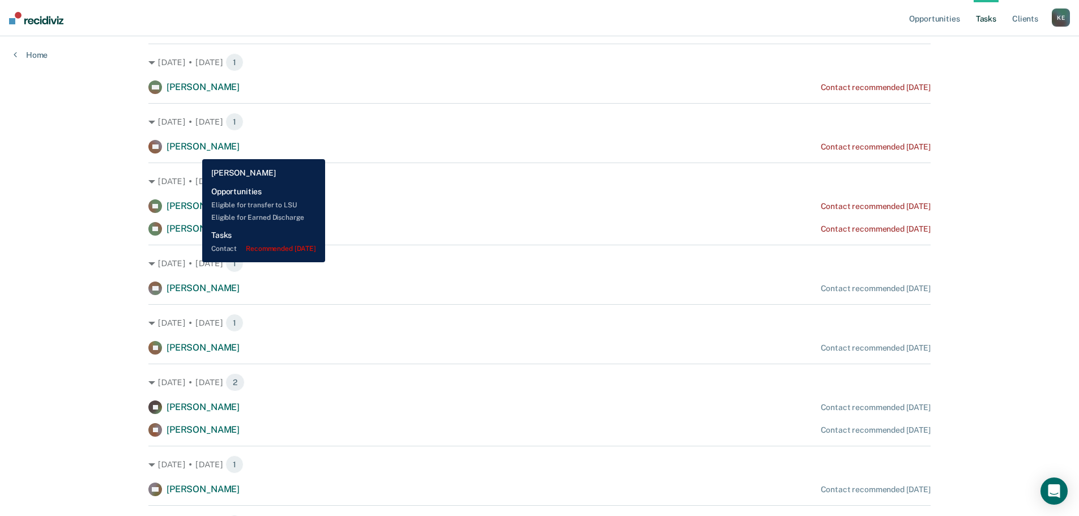
click at [194, 151] on span "[PERSON_NAME]" at bounding box center [203, 146] width 73 height 11
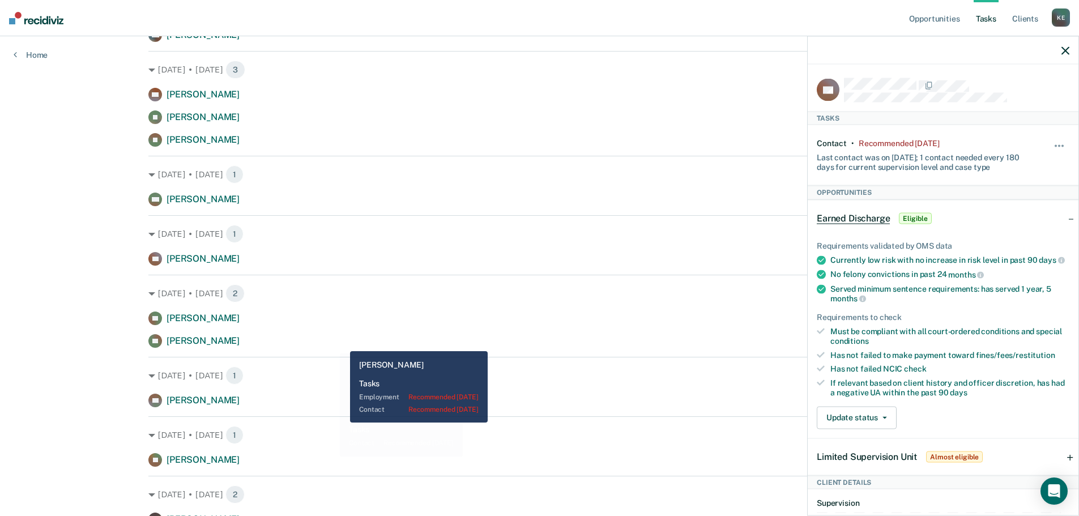
scroll to position [850, 0]
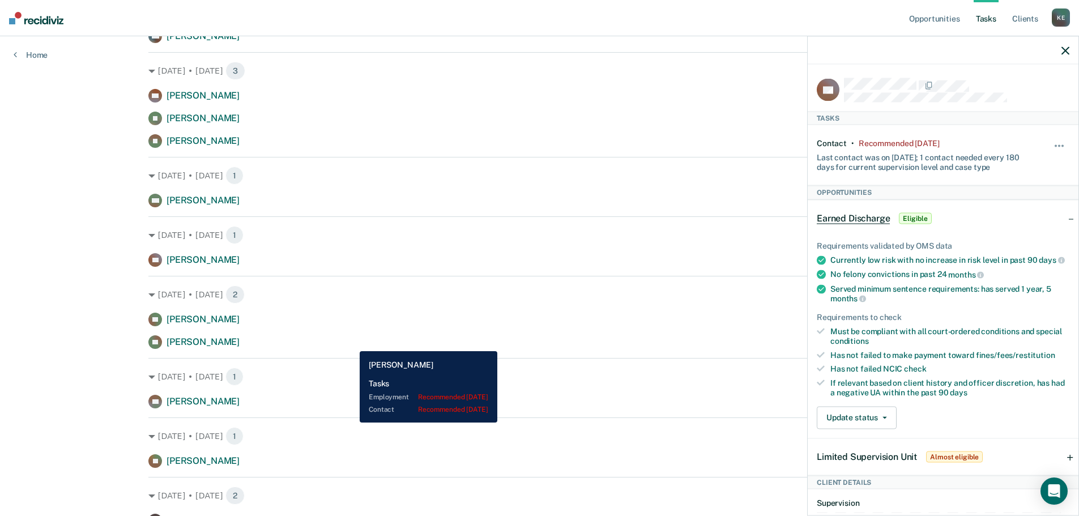
click at [351, 343] on div "TR [PERSON_NAME] Contact recommended [DATE]" at bounding box center [539, 342] width 783 height 14
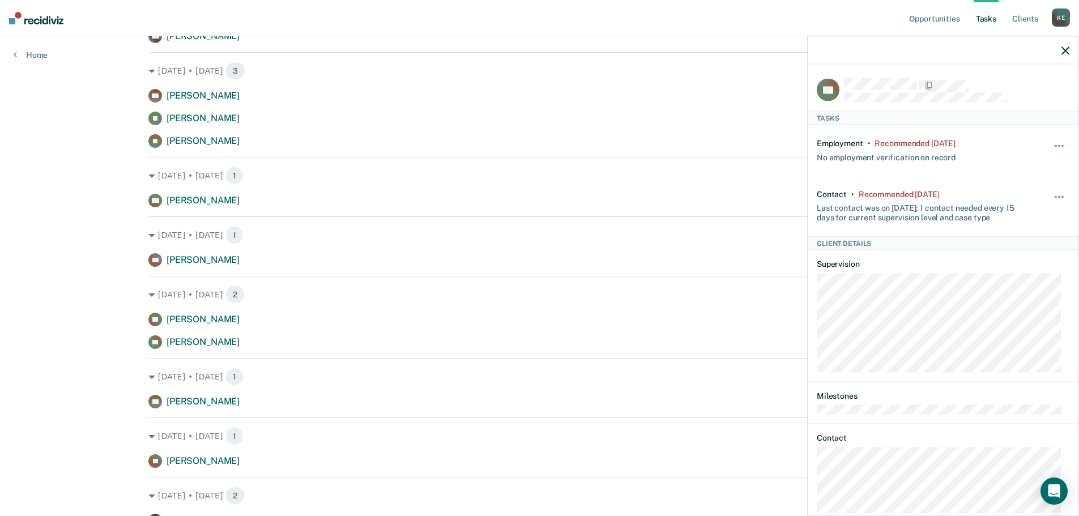
click at [1065, 46] on button "button" at bounding box center [1066, 50] width 8 height 10
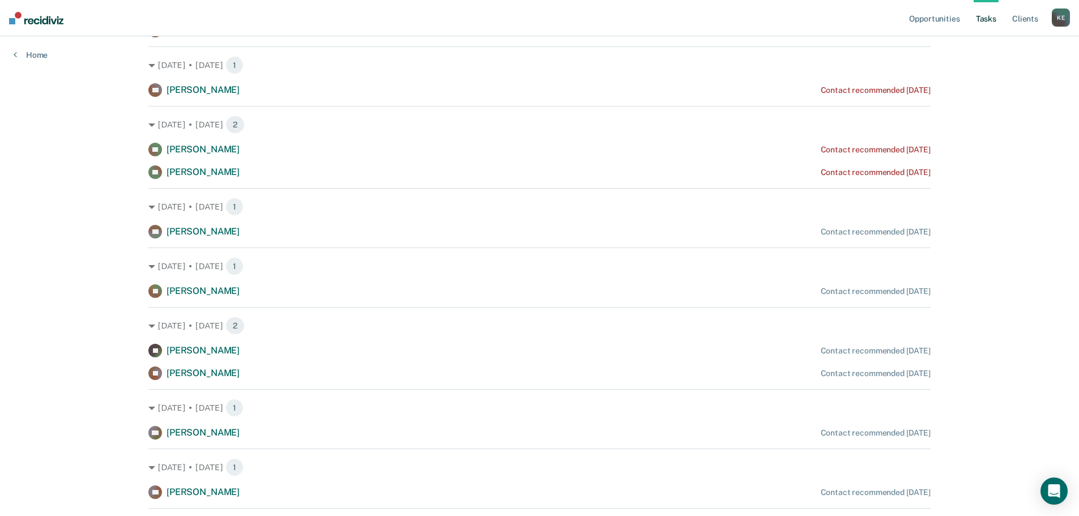
scroll to position [963, 0]
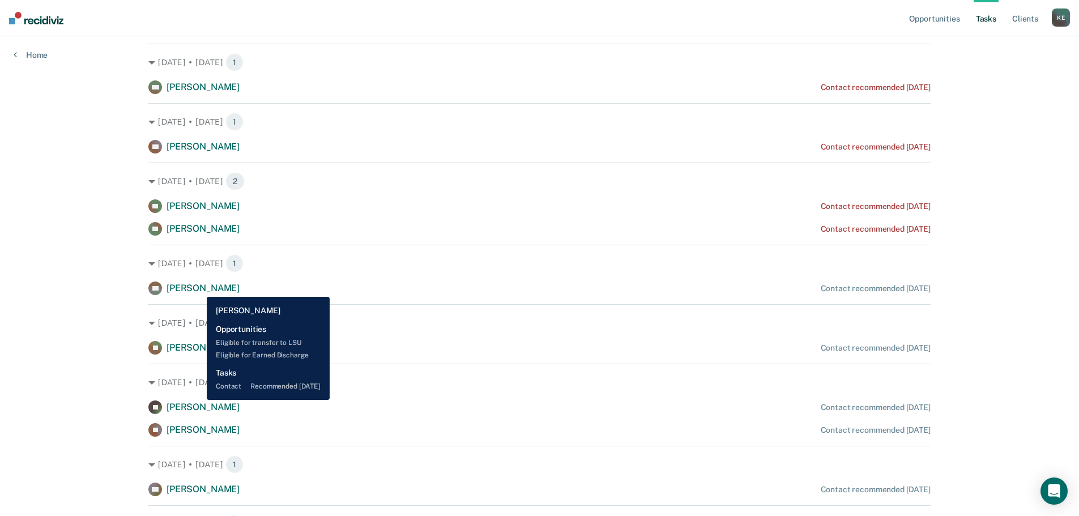
click at [197, 287] on span "[PERSON_NAME]" at bounding box center [203, 288] width 73 height 11
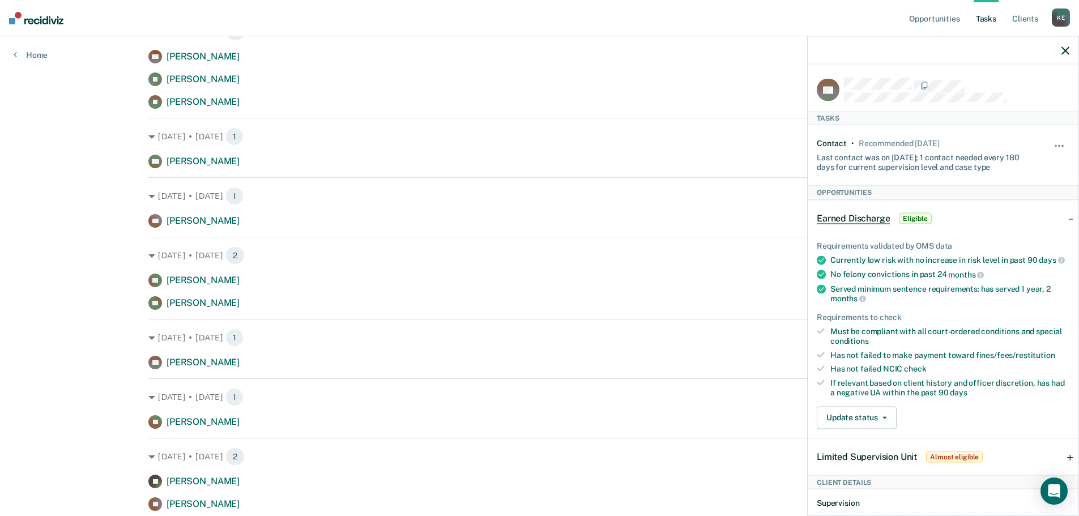
scroll to position [793, 0]
